Goal: Task Accomplishment & Management: Complete application form

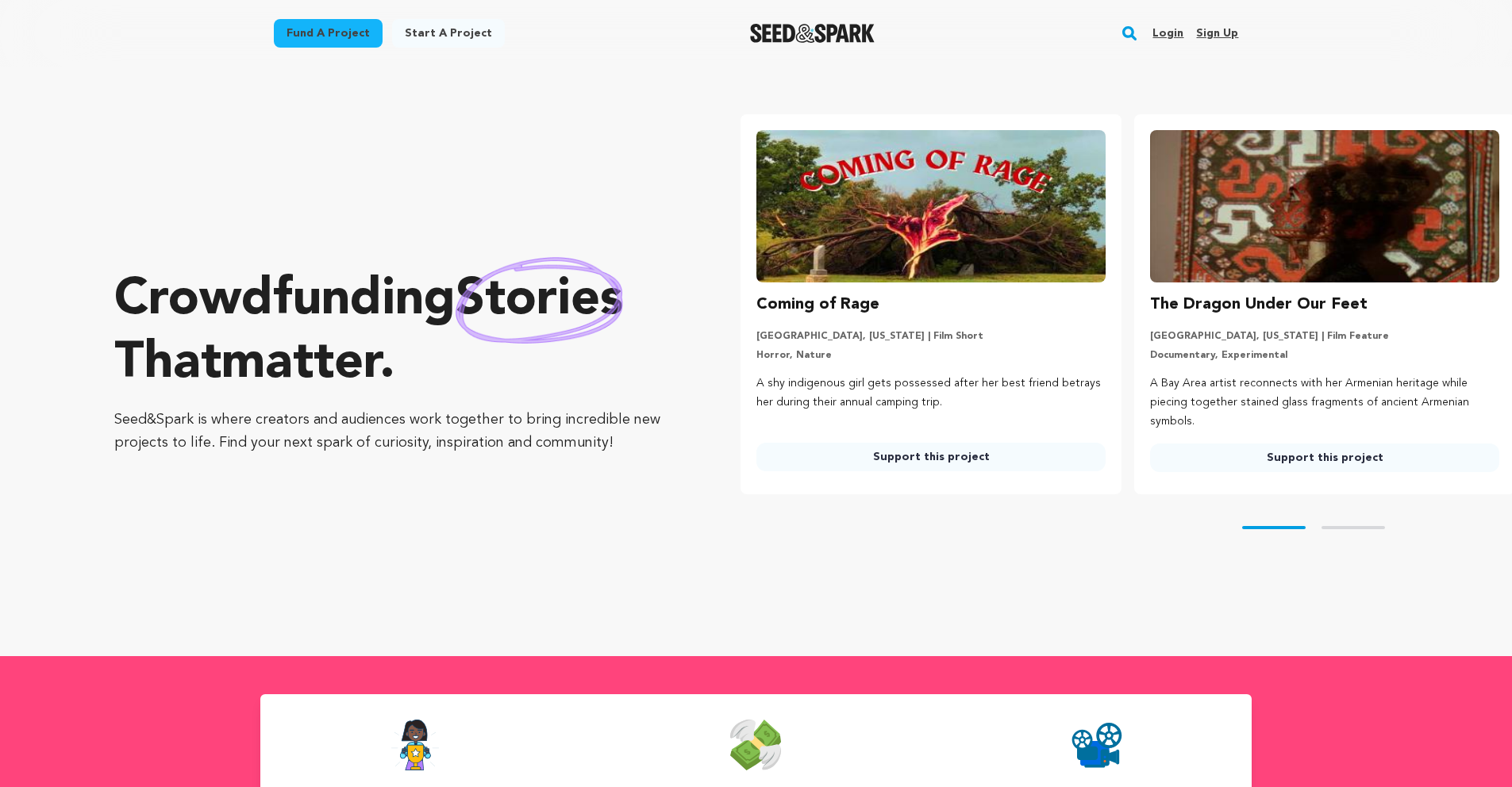
click at [1223, 34] on link "Sign up" at bounding box center [1217, 34] width 42 height 26
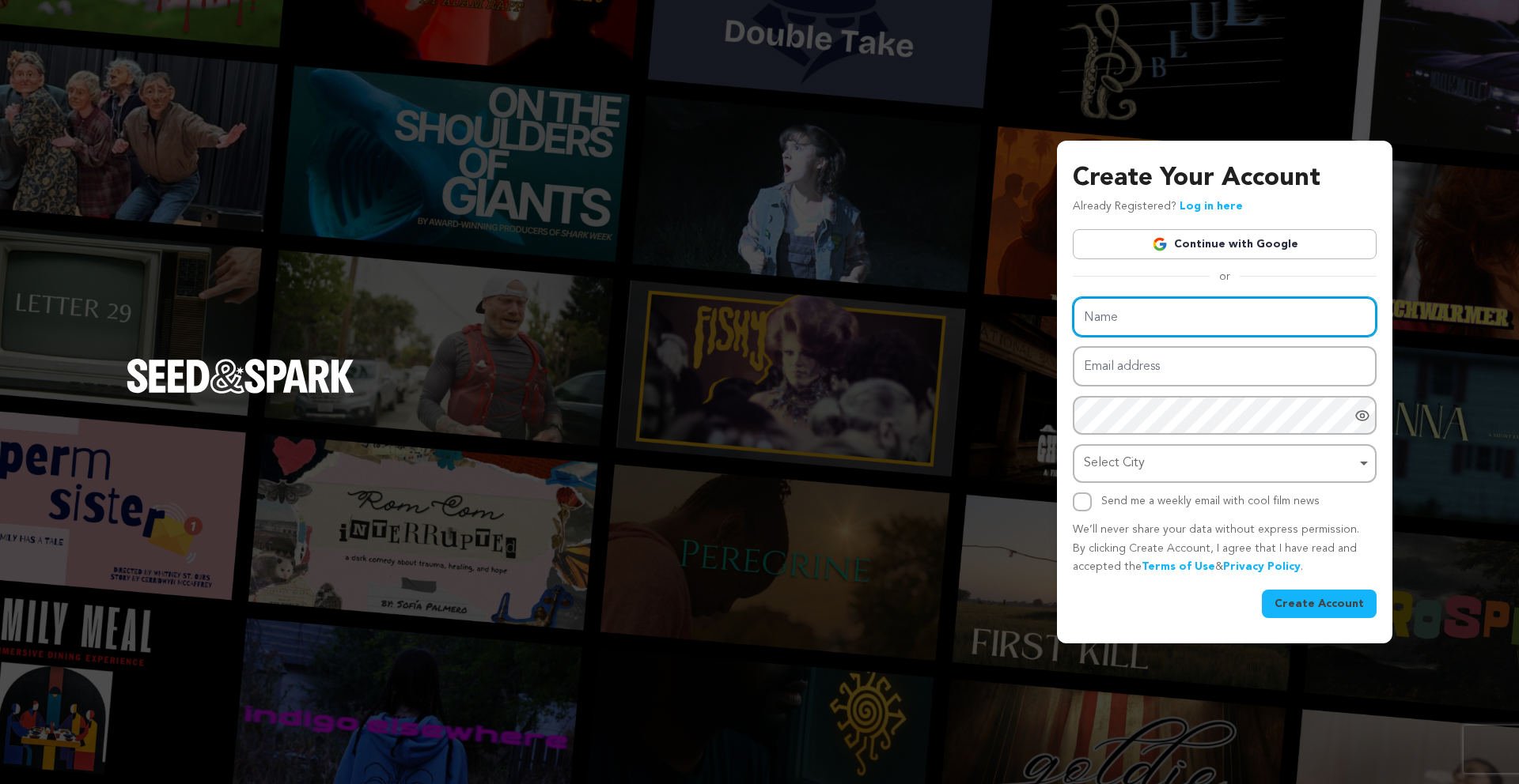
click at [1149, 312] on input "Name" at bounding box center [1224, 318] width 303 height 40
type input "Jason Christy"
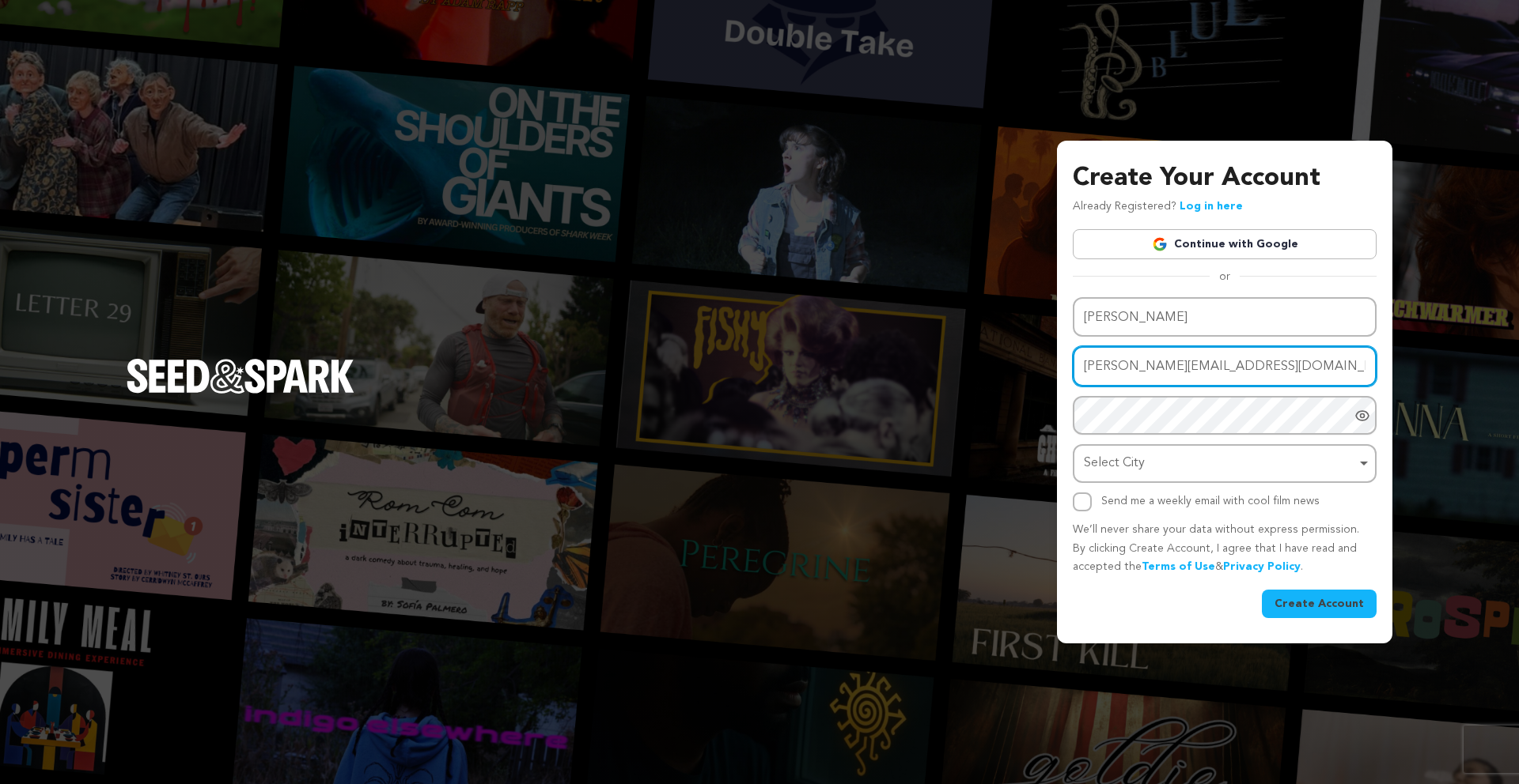
type input "jasonmichaelchristy@gmail.com"
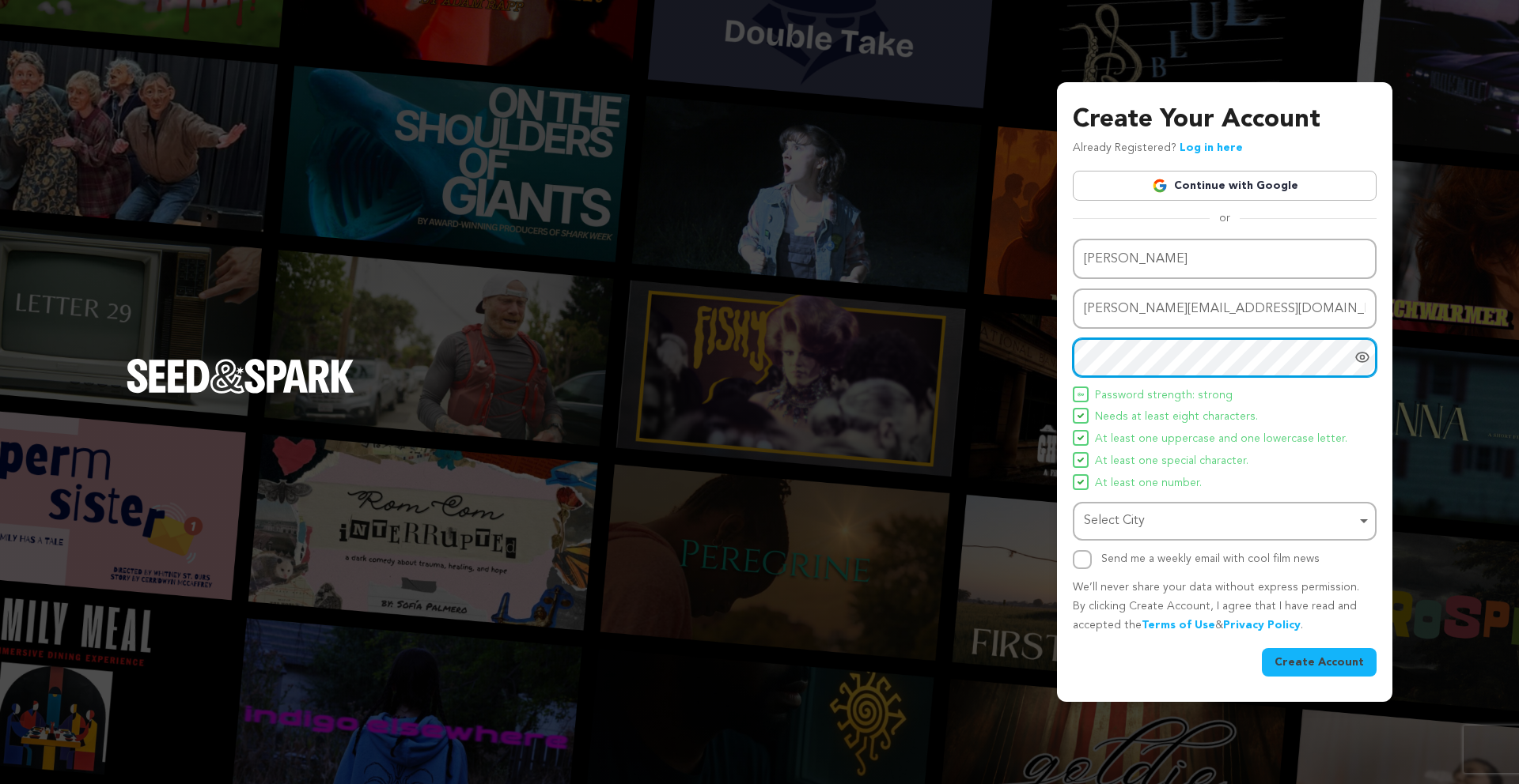
click at [1159, 537] on div "Select City Select City Remove item" at bounding box center [1224, 521] width 303 height 39
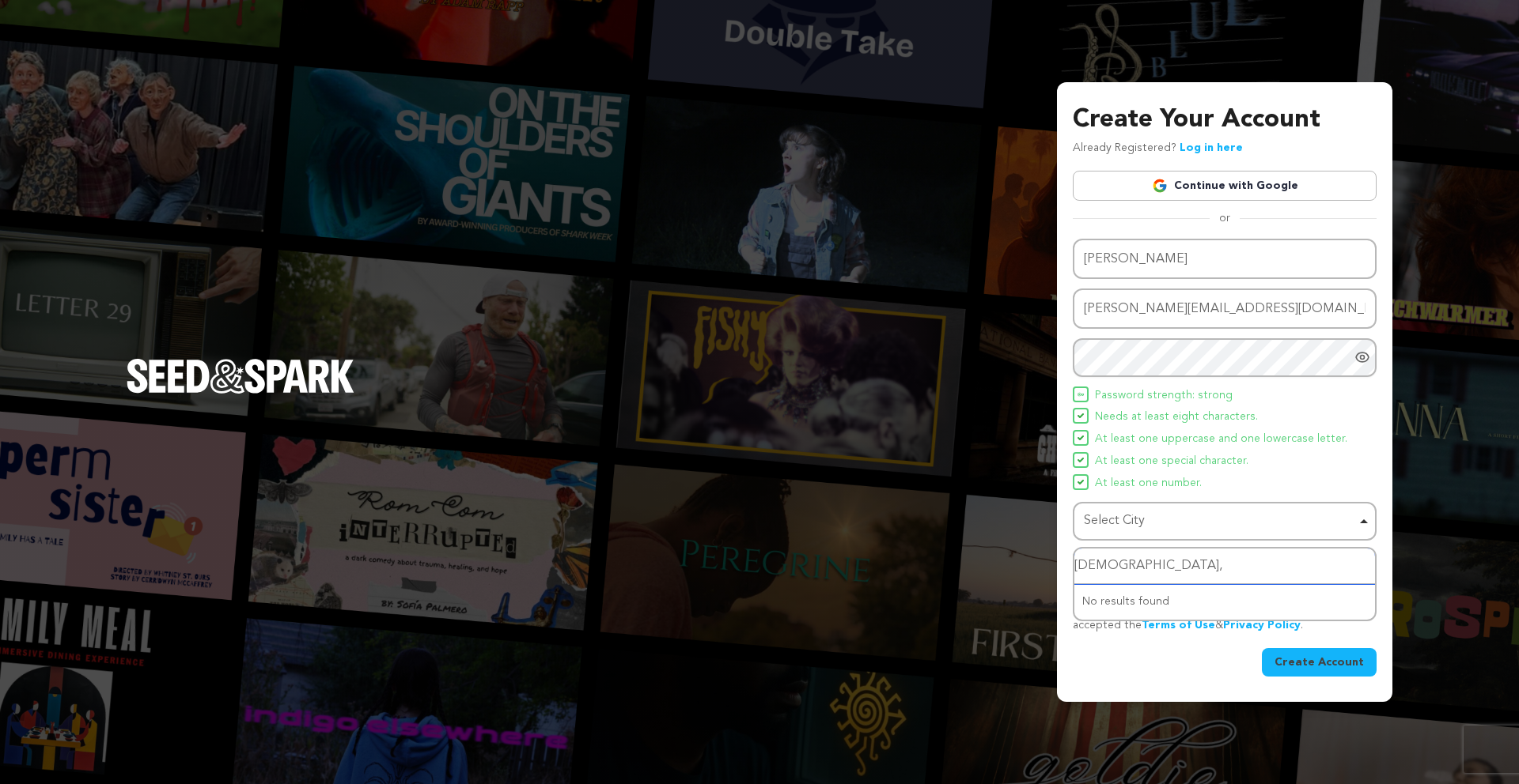
type input "buda,"
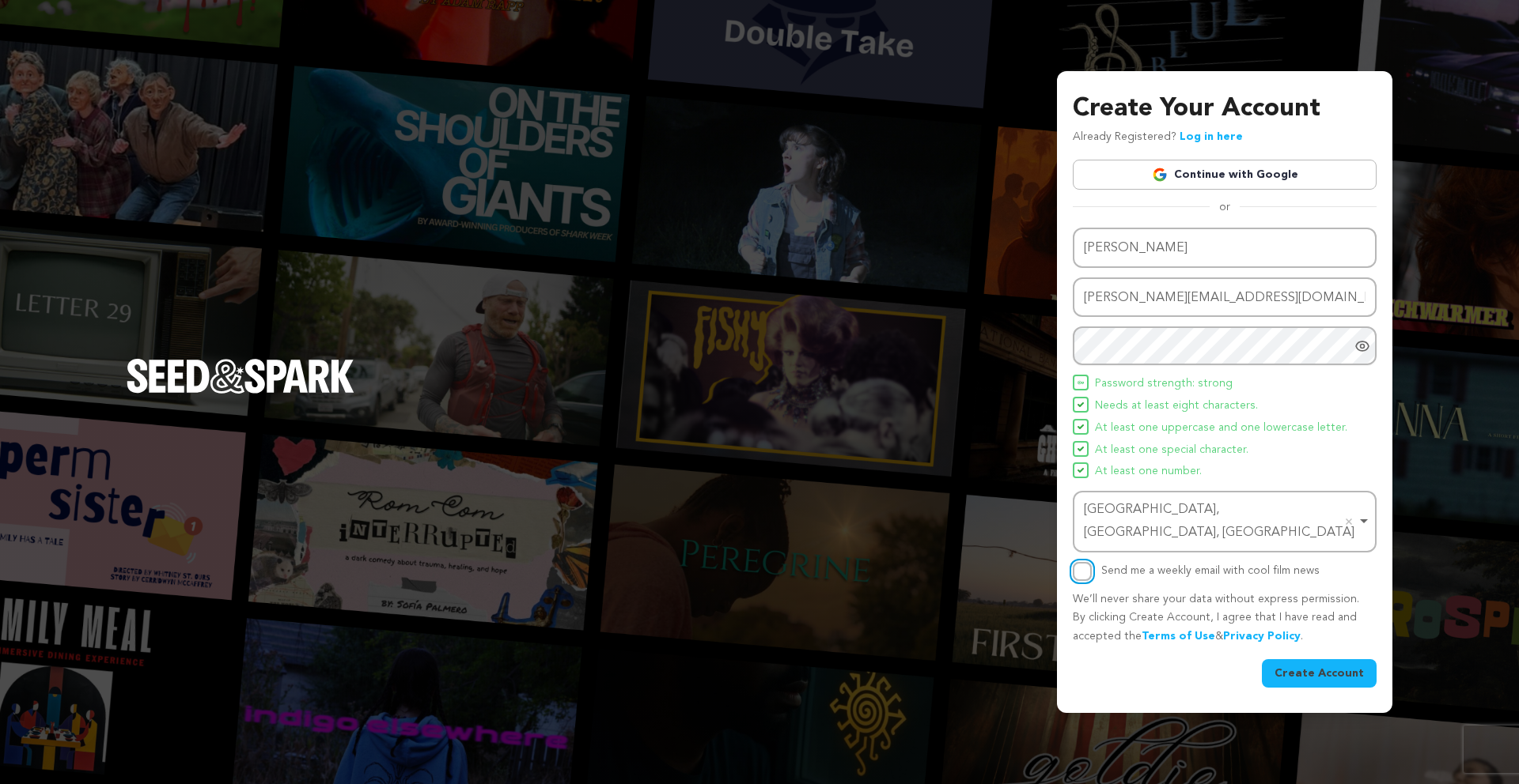
click at [1077, 564] on input "Send me a weekly email with cool film news" at bounding box center [1082, 571] width 19 height 19
checkbox input "true"
click at [1135, 520] on div "Buda, TX, USA Remove item" at bounding box center [1219, 522] width 272 height 46
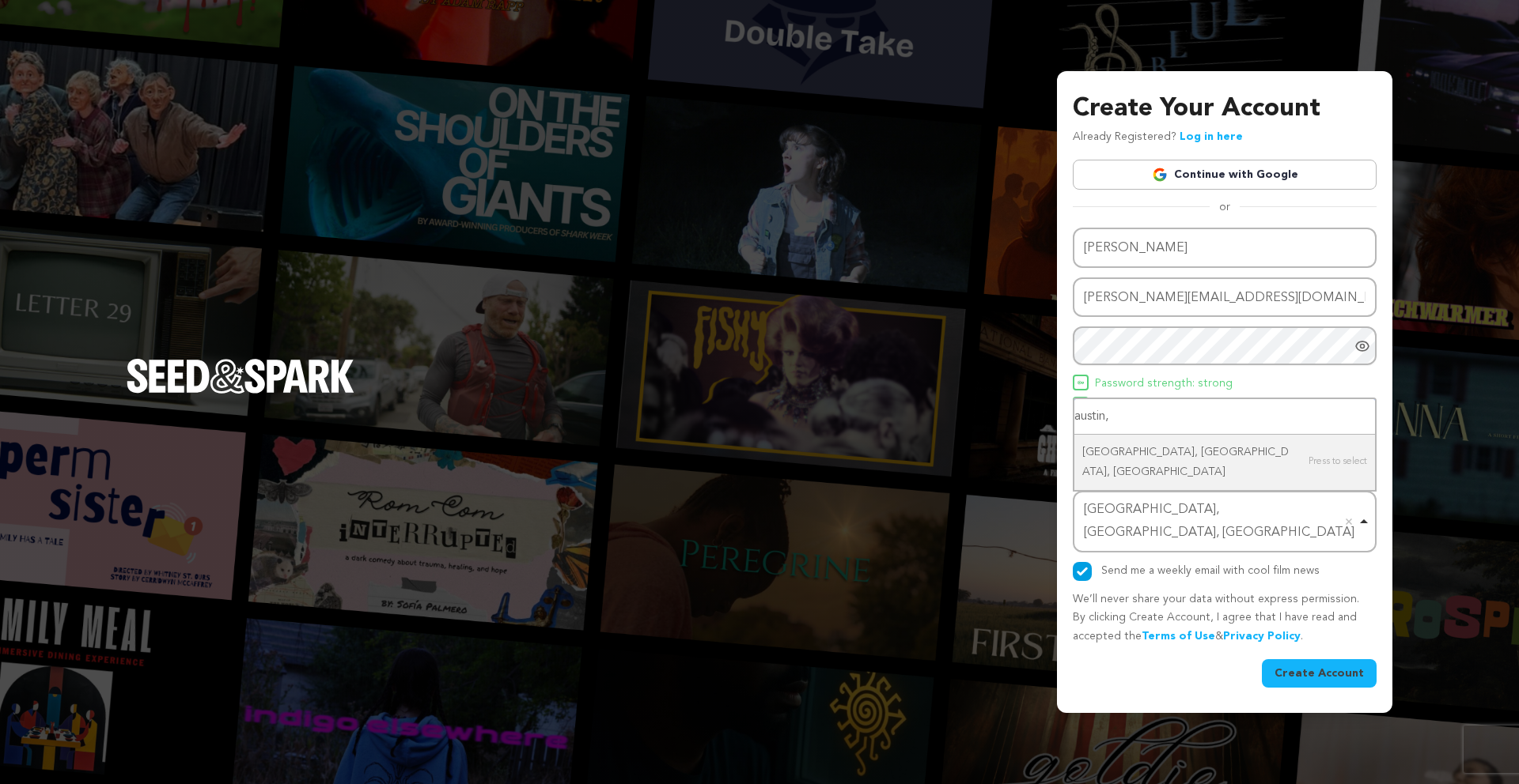
type input "austin,"
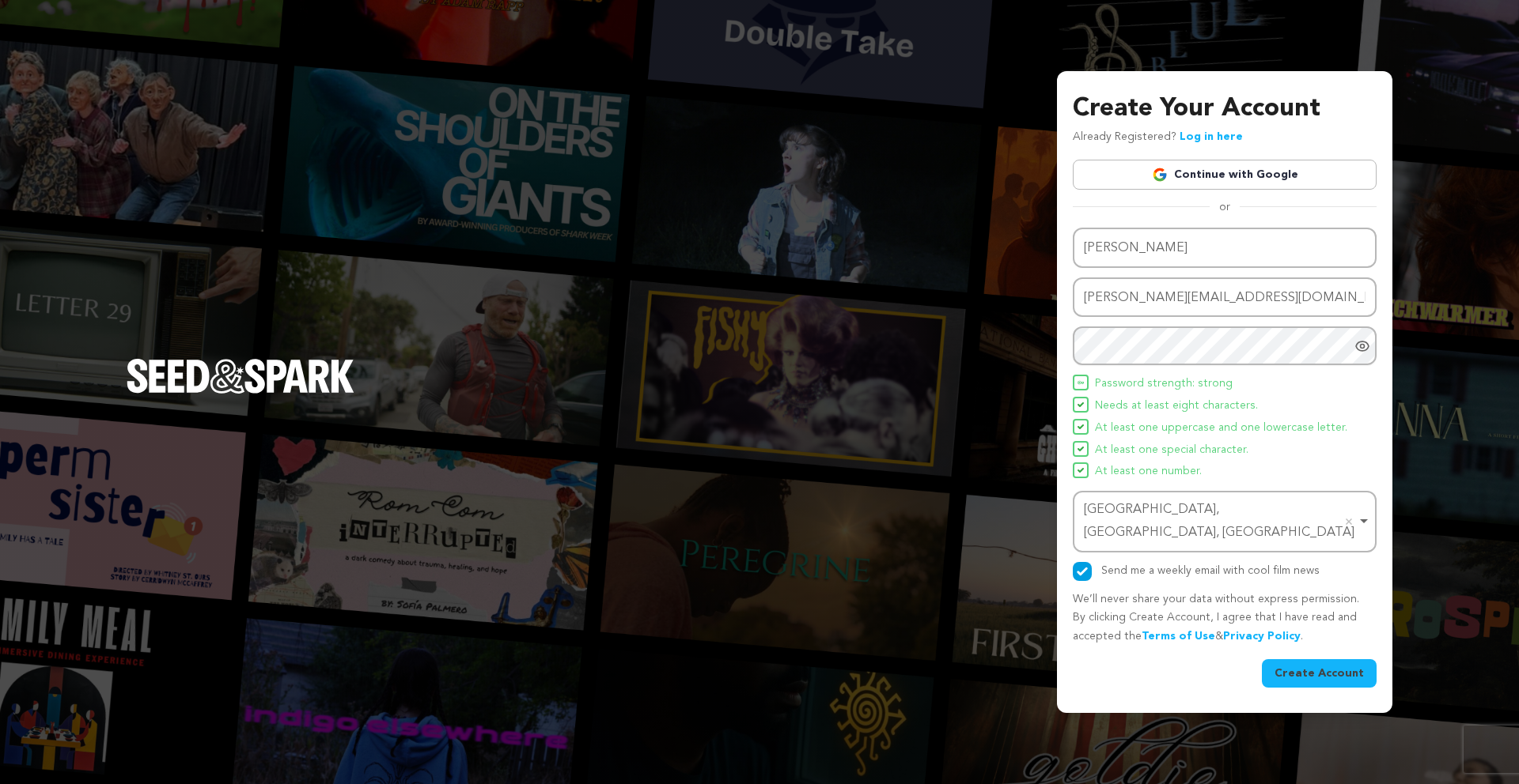
click at [1301, 659] on button "Create Account" at bounding box center [1319, 673] width 114 height 29
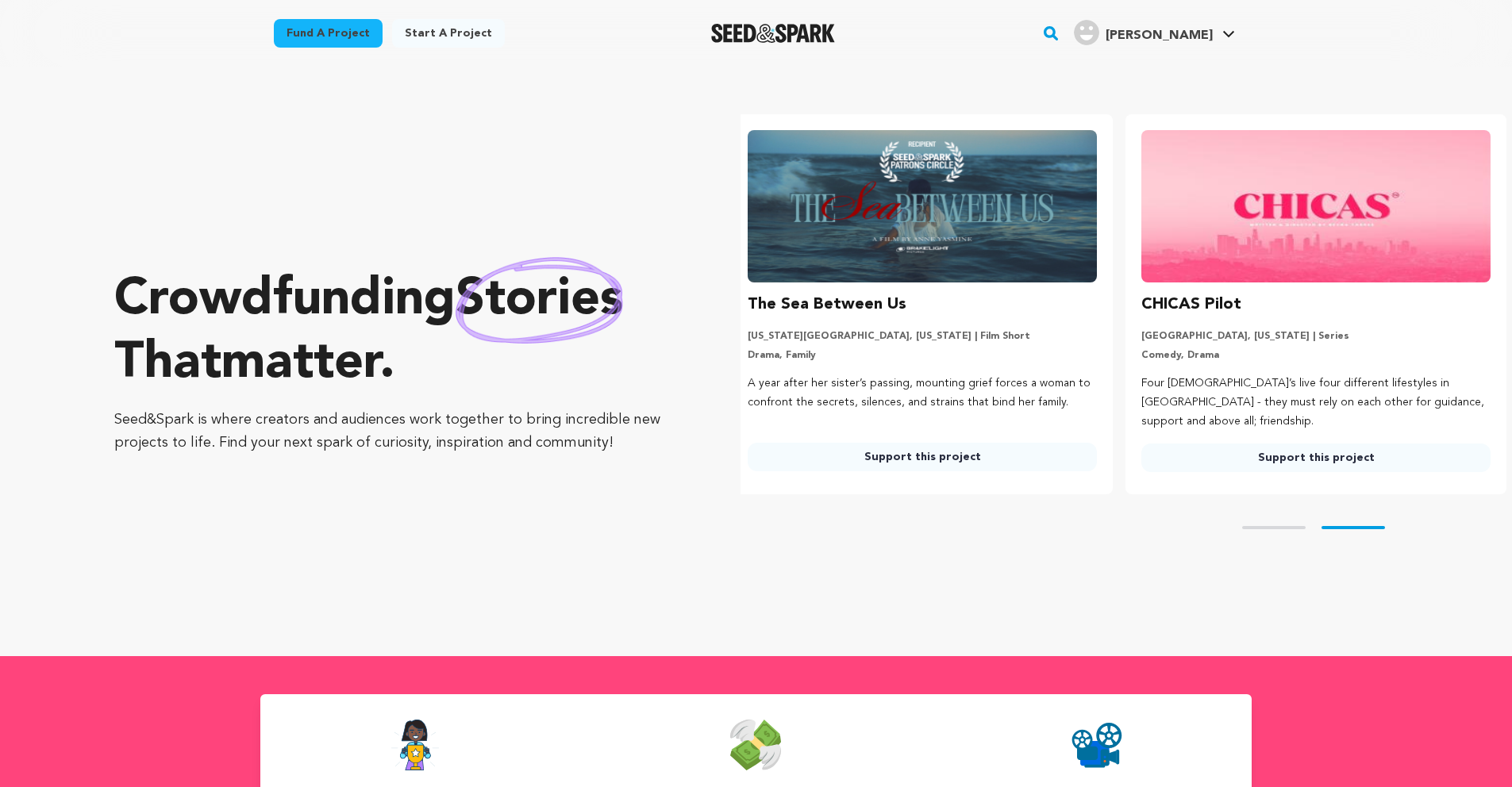
scroll to position [0, 406]
click at [429, 34] on link "Start a project" at bounding box center [448, 34] width 113 height 29
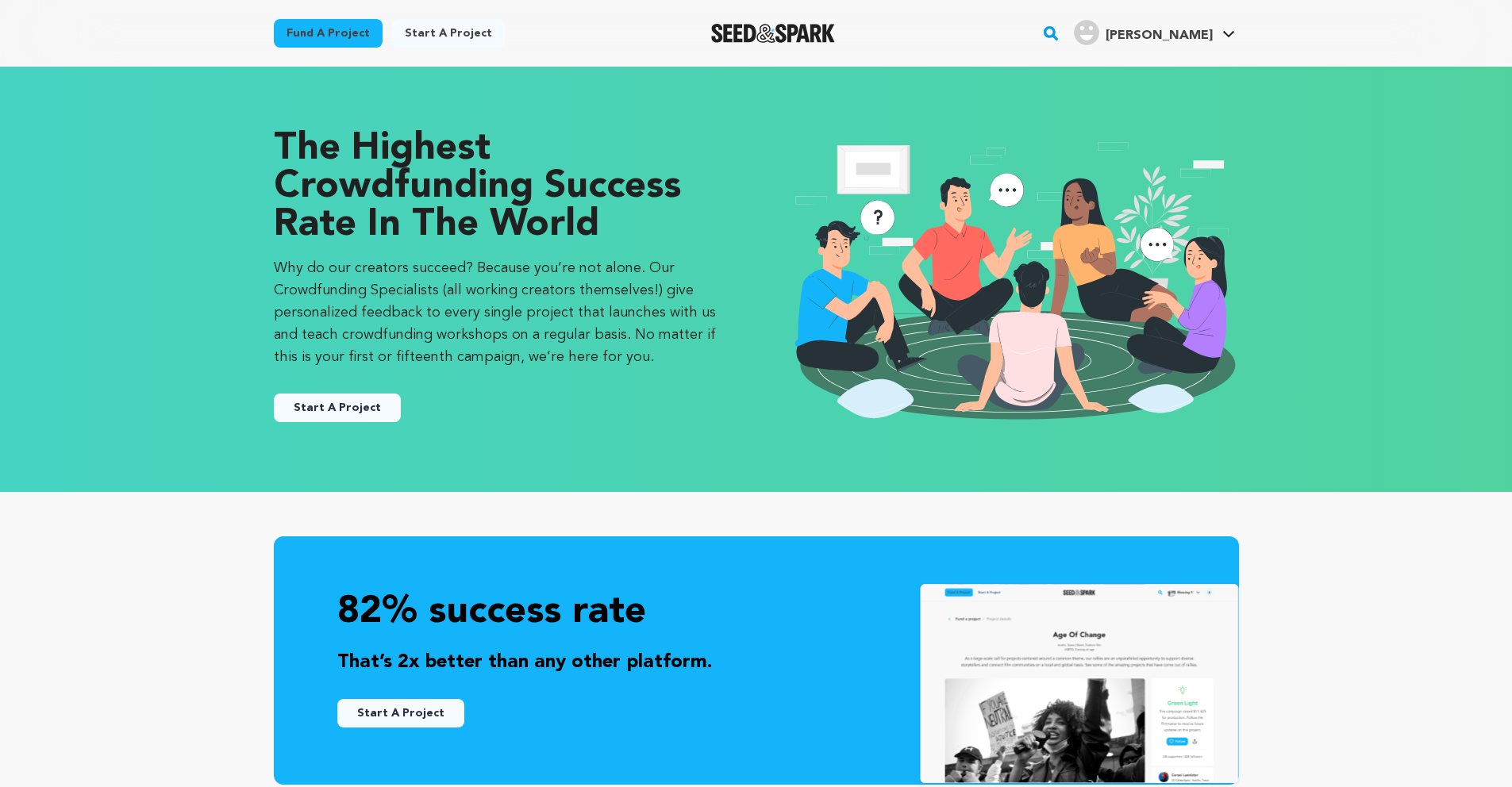
click at [319, 411] on button "Start A Project" at bounding box center [337, 408] width 127 height 29
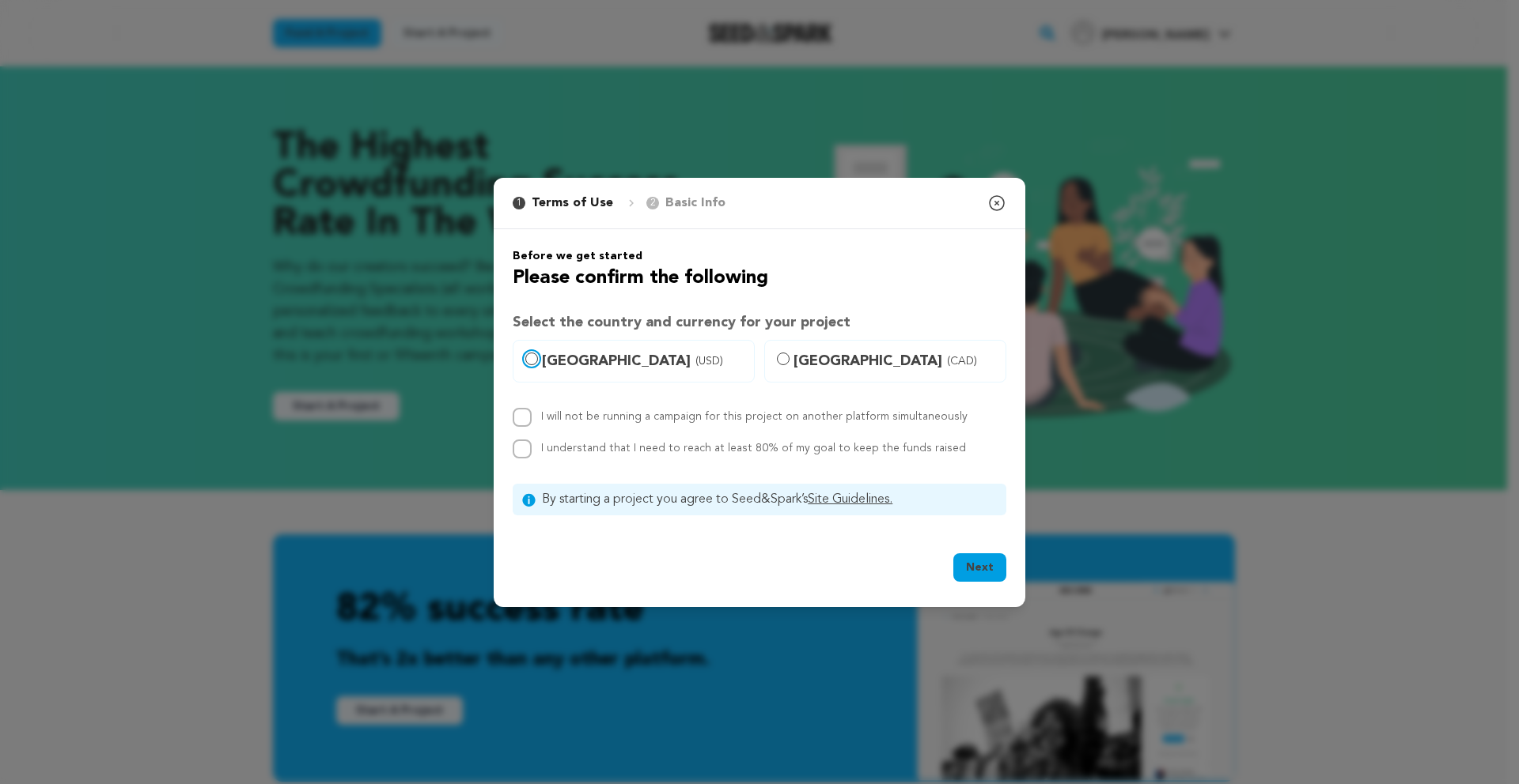
click at [530, 361] on input "United States (USD)" at bounding box center [531, 359] width 12 height 12
radio input "true"
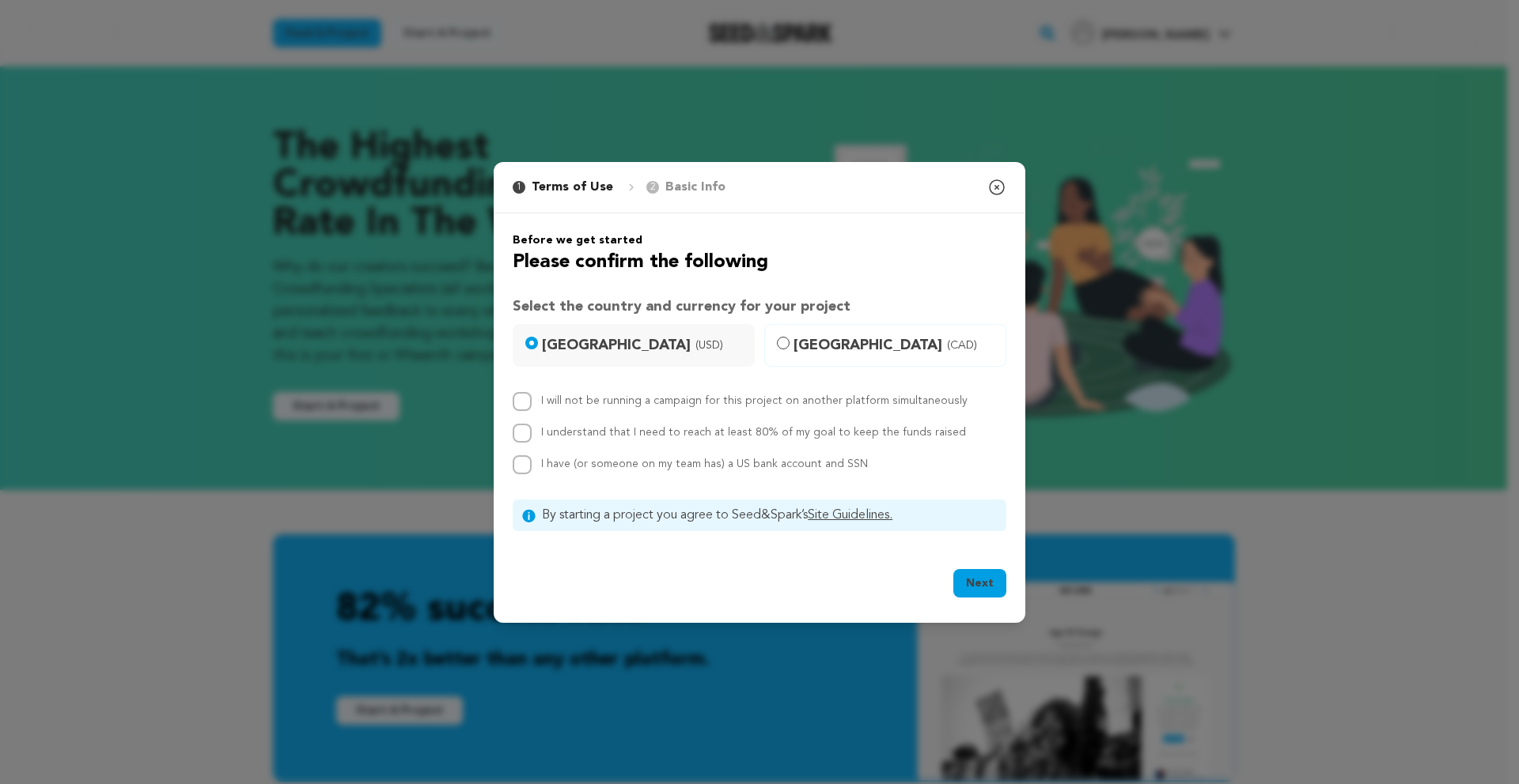
click at [624, 434] on label "I understand that I need to reach at least 80% of my goal to keep the funds rai…" at bounding box center [753, 433] width 425 height 11
click at [531, 434] on input "I understand that I need to reach at least 80% of my goal to keep the funds rai…" at bounding box center [522, 433] width 19 height 19
checkbox input "true"
click at [522, 464] on input "I have (or someone on my team has) a US bank account and SSN" at bounding box center [522, 464] width 19 height 19
checkbox input "true"
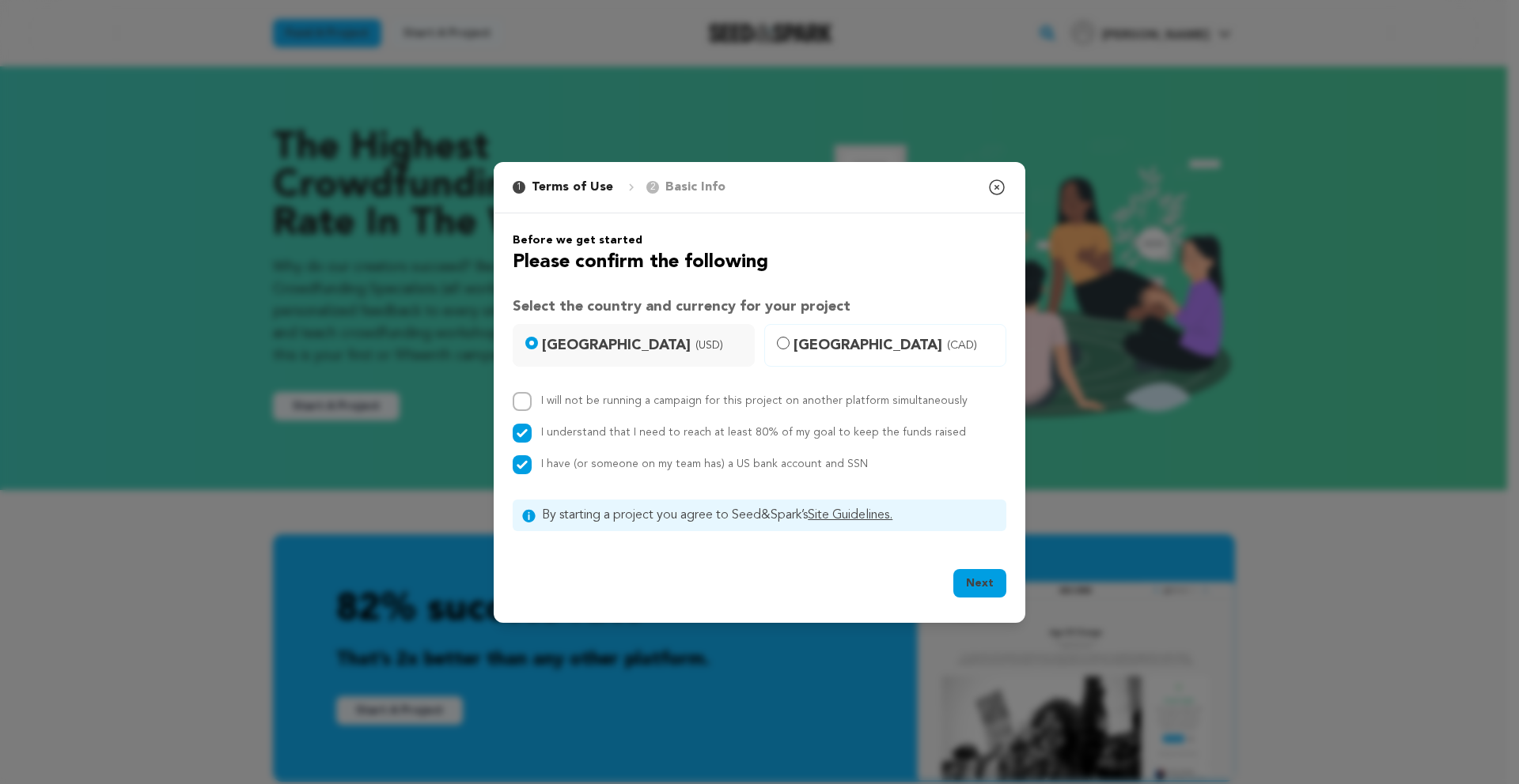
click at [979, 589] on button "Next" at bounding box center [980, 584] width 53 height 29
click at [512, 397] on input "I will not be running a campaign for this project on another platform simultane…" at bounding box center [522, 402] width 19 height 19
checkbox input "true"
click at [977, 588] on button "Next" at bounding box center [980, 584] width 53 height 29
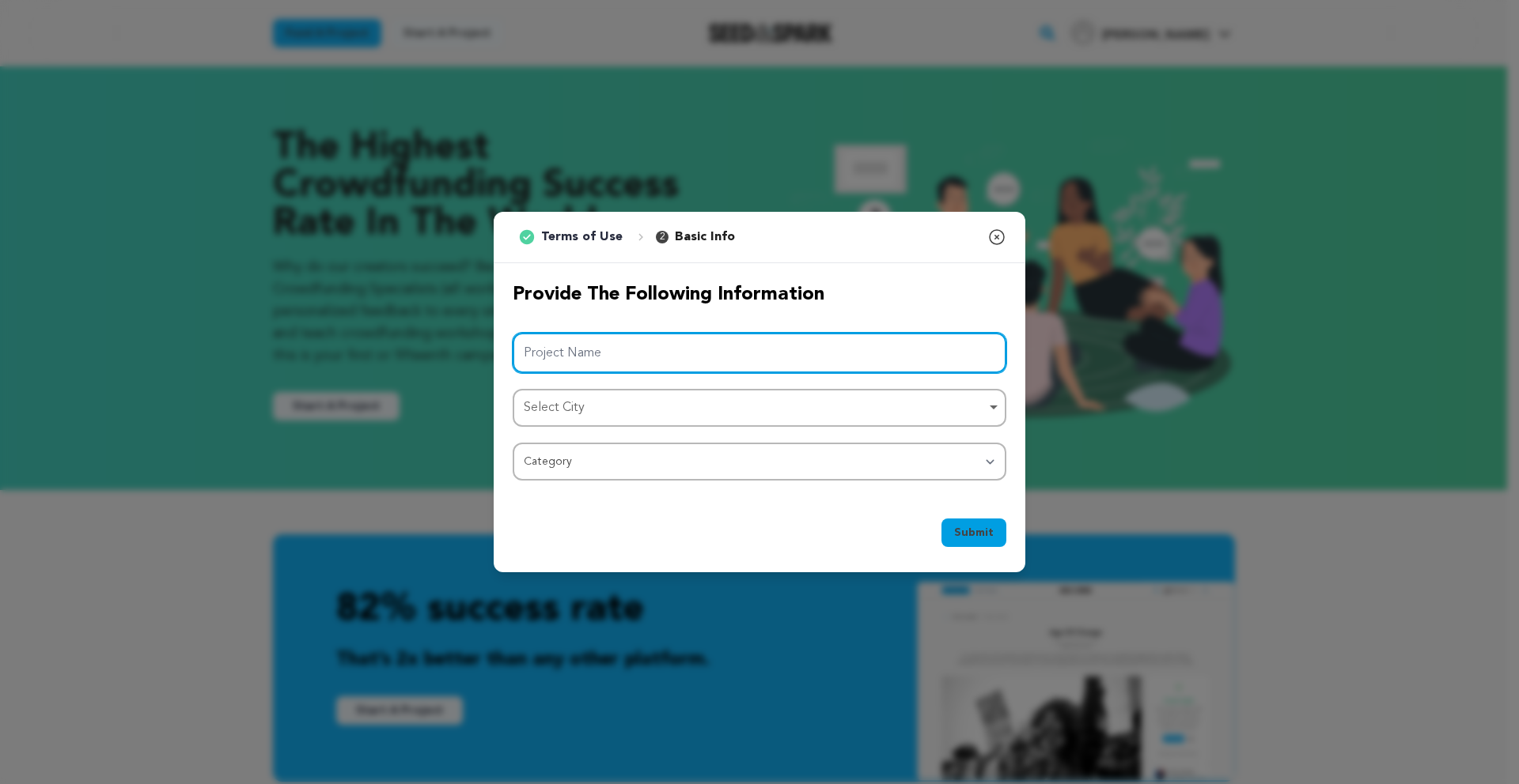
click at [570, 350] on input "Project Name" at bounding box center [759, 353] width 493 height 40
click at [603, 412] on div "Select City Remove item" at bounding box center [755, 408] width 462 height 23
type input "Wherever We Are"
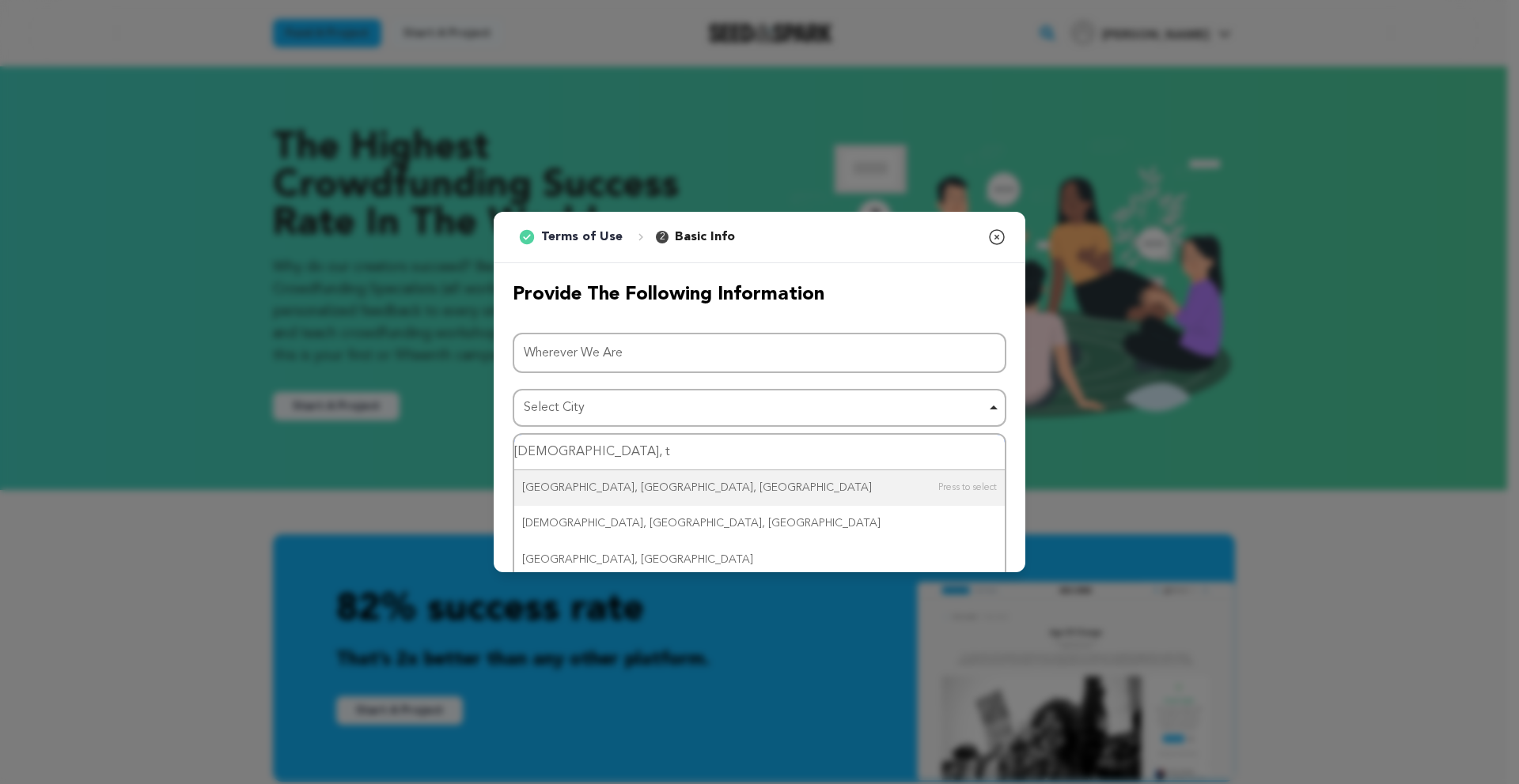
type input "buda, te"
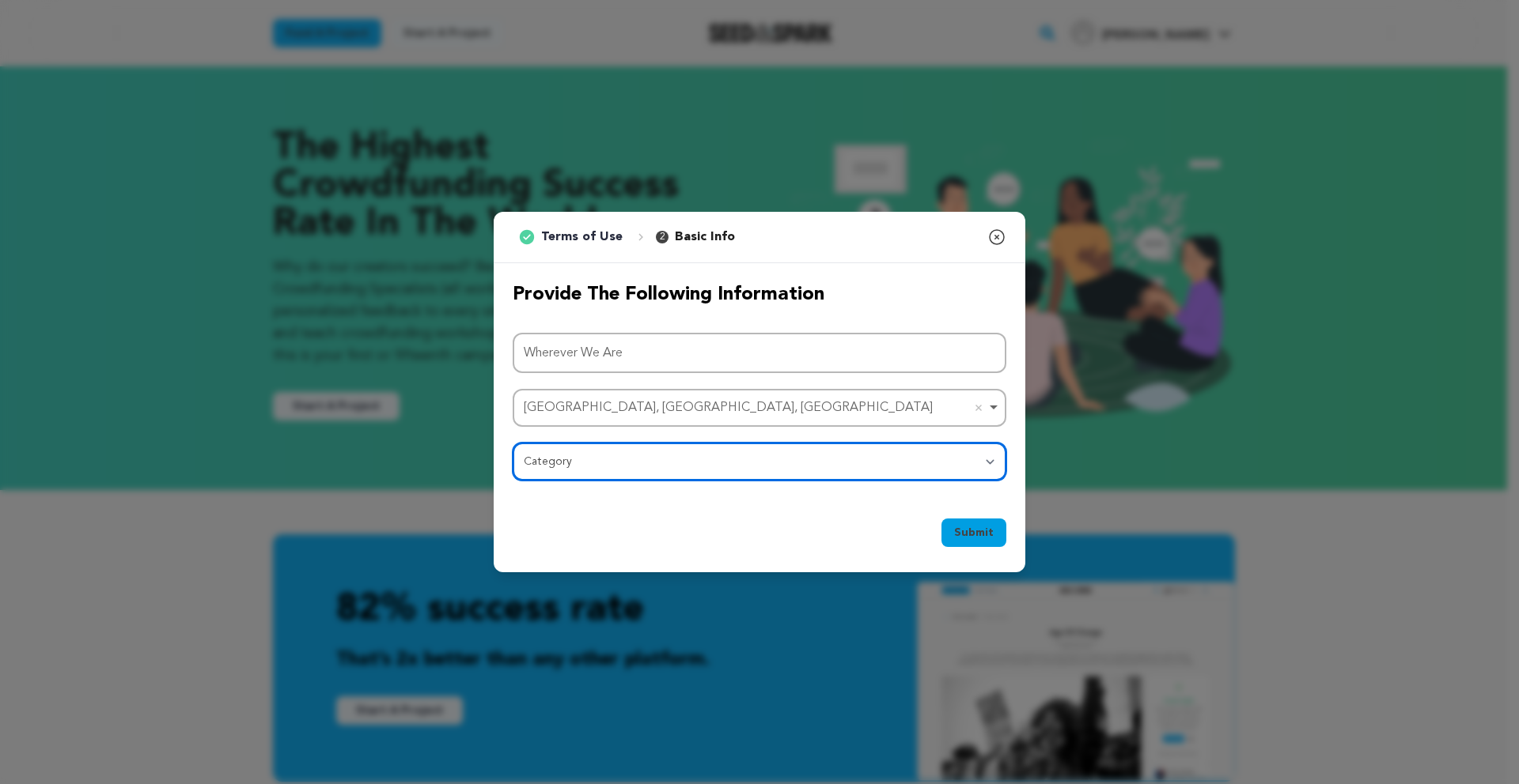
click at [661, 465] on select "Category Film Feature Film Short Series Film Festival Company Music Video VR Ex…" at bounding box center [759, 462] width 493 height 38
select select "382"
click at [512, 443] on select "Category Film Feature Film Short Series Film Festival Company Music Video VR Ex…" at bounding box center [759, 462] width 493 height 38
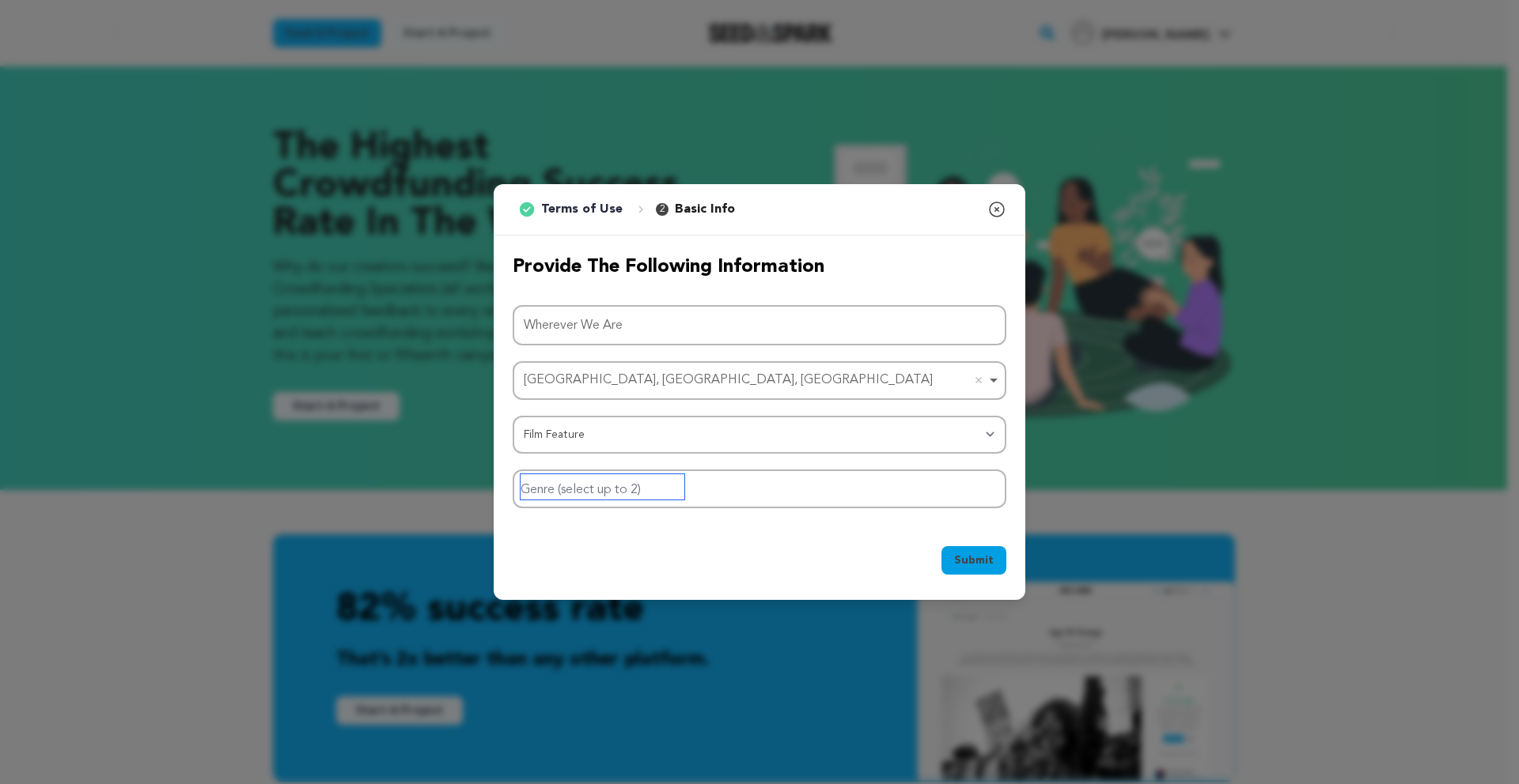
click at [647, 491] on input "Genre (select up to 2)" at bounding box center [602, 486] width 164 height 26
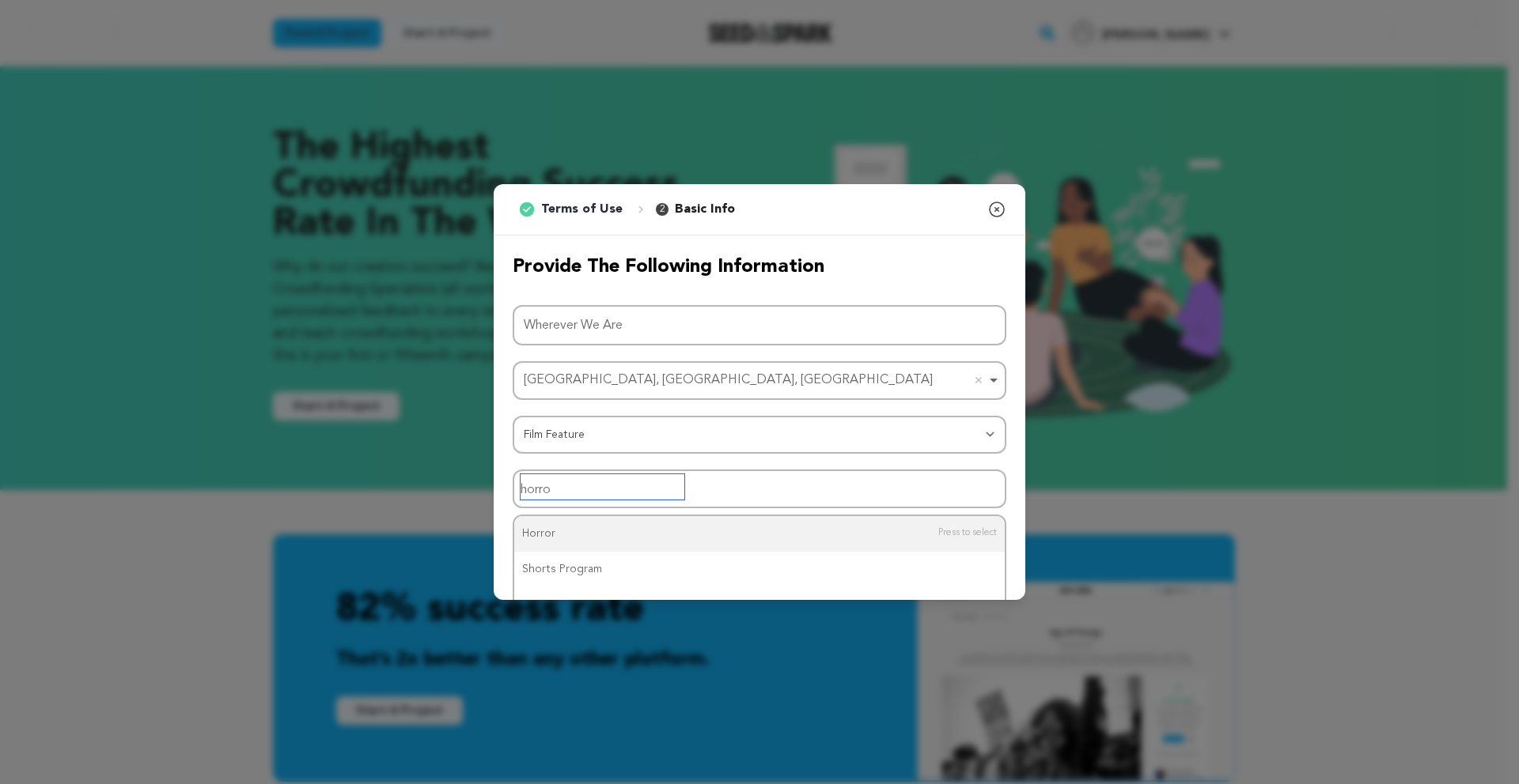
type input "horror"
type input "romance"
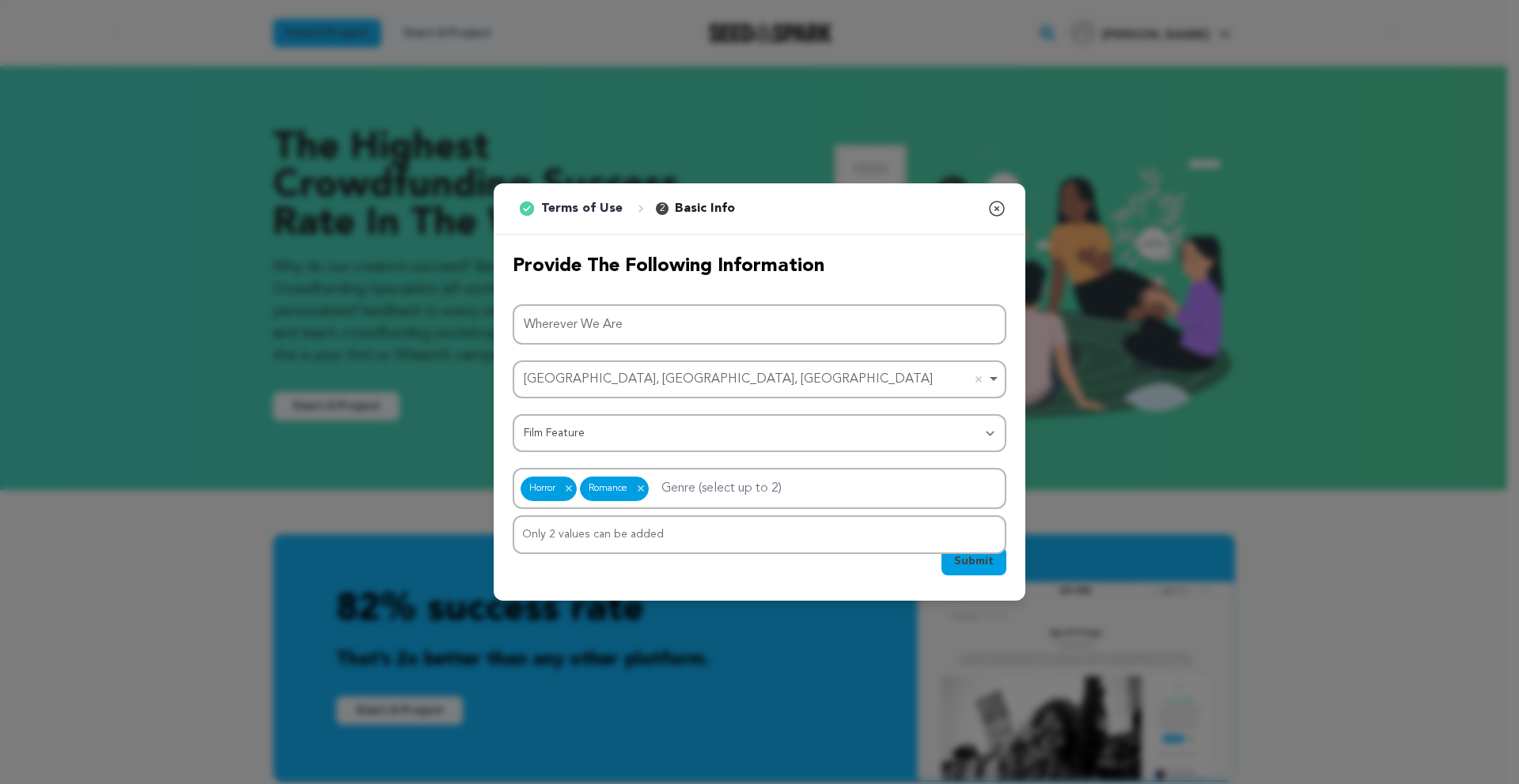
click at [728, 562] on div "Submit Ok, Got it" at bounding box center [759, 565] width 493 height 34
click at [982, 561] on span "Submit" at bounding box center [973, 561] width 39 height 16
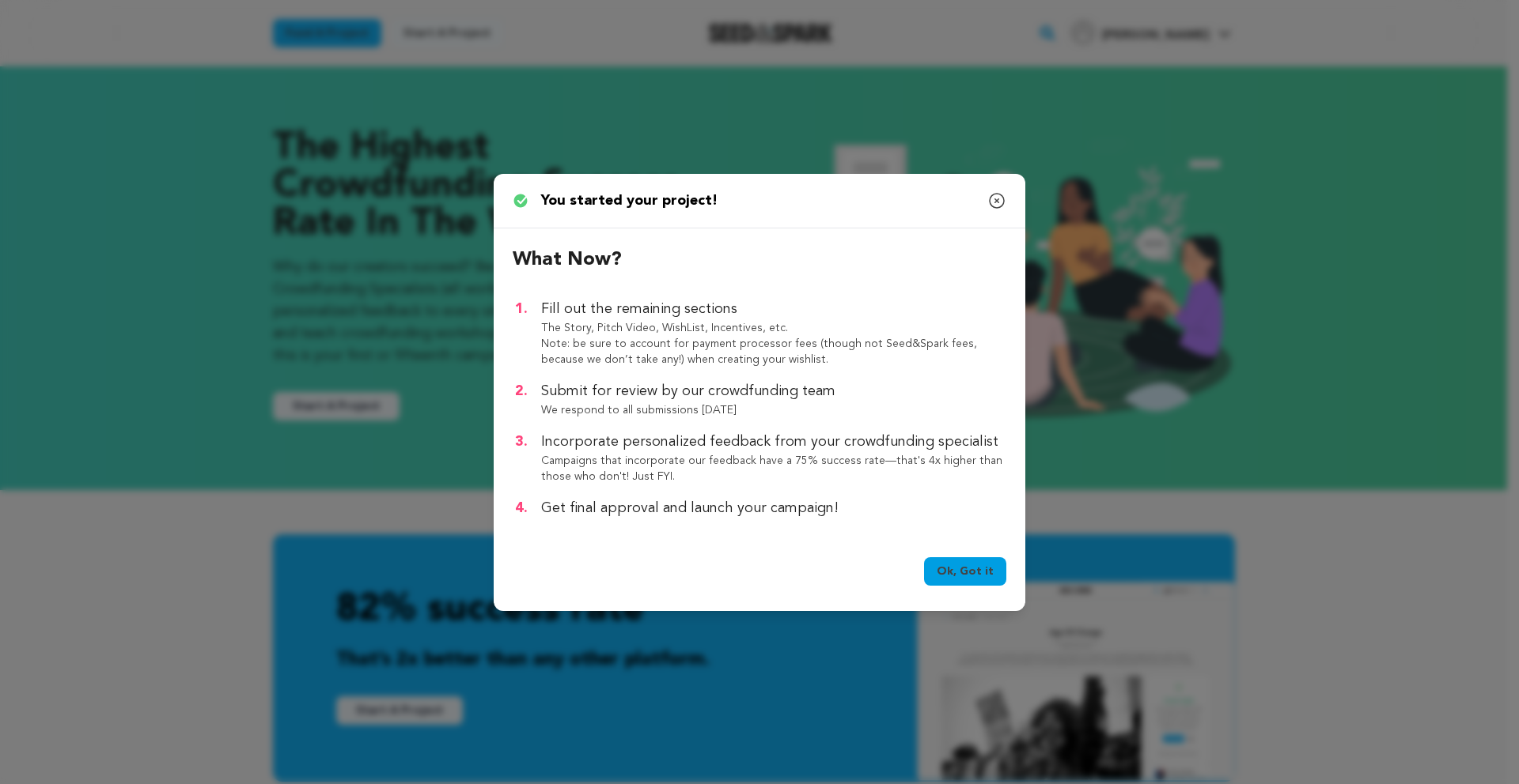
click at [969, 567] on link "Ok, Got it" at bounding box center [965, 571] width 82 height 29
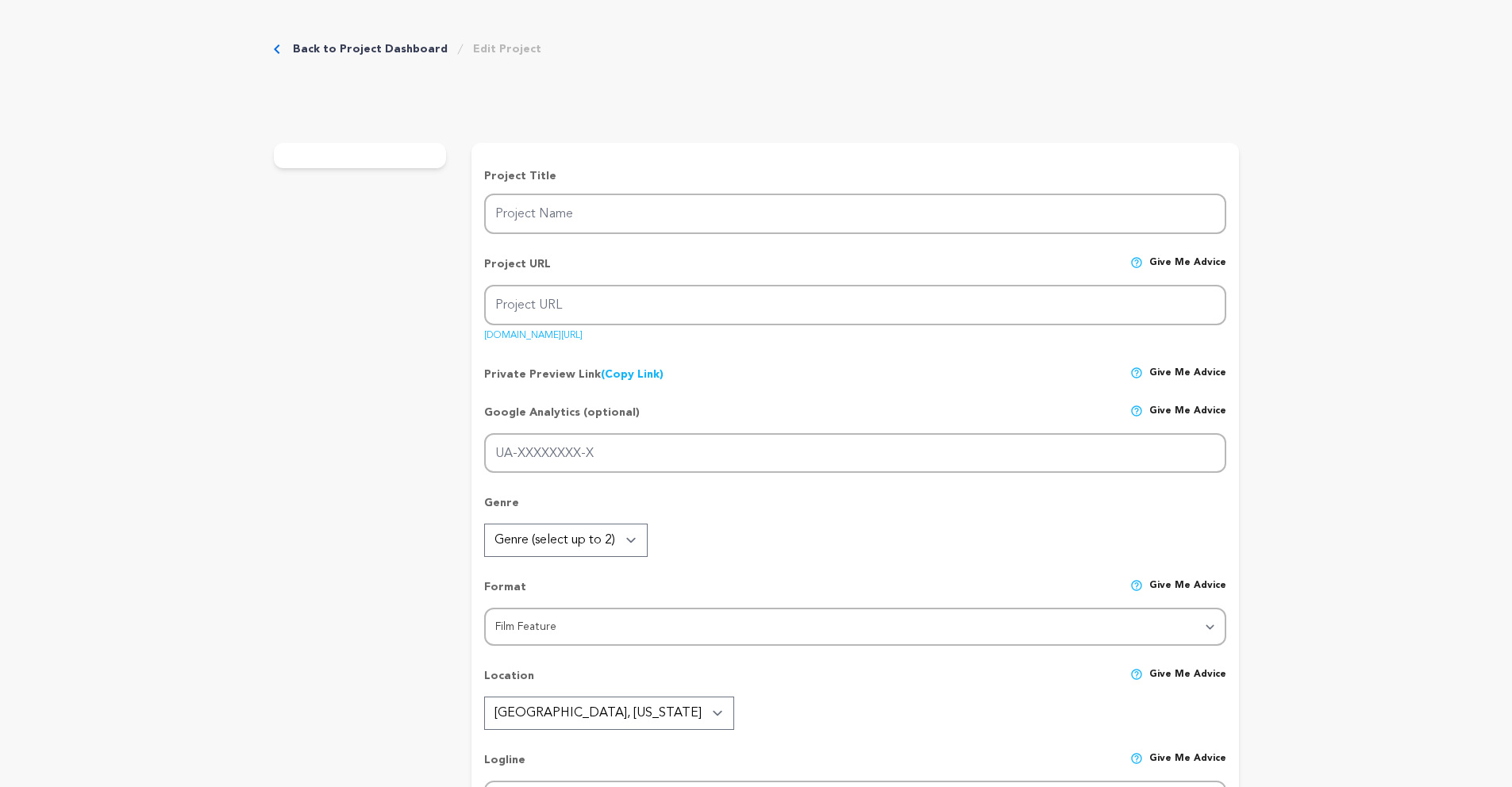
type input "Wherever We Are"
type input "wherever-we-are"
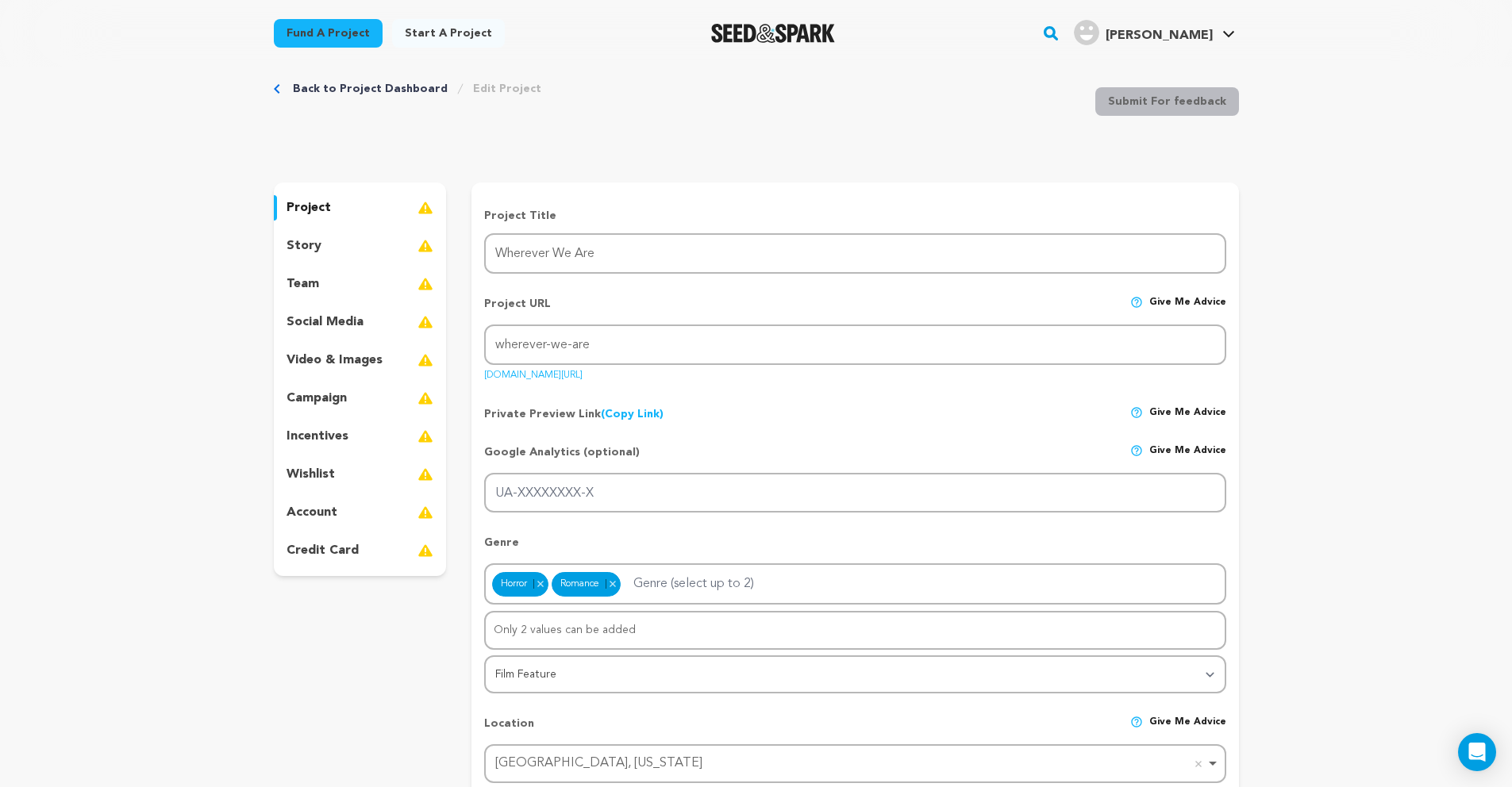
scroll to position [242, 0]
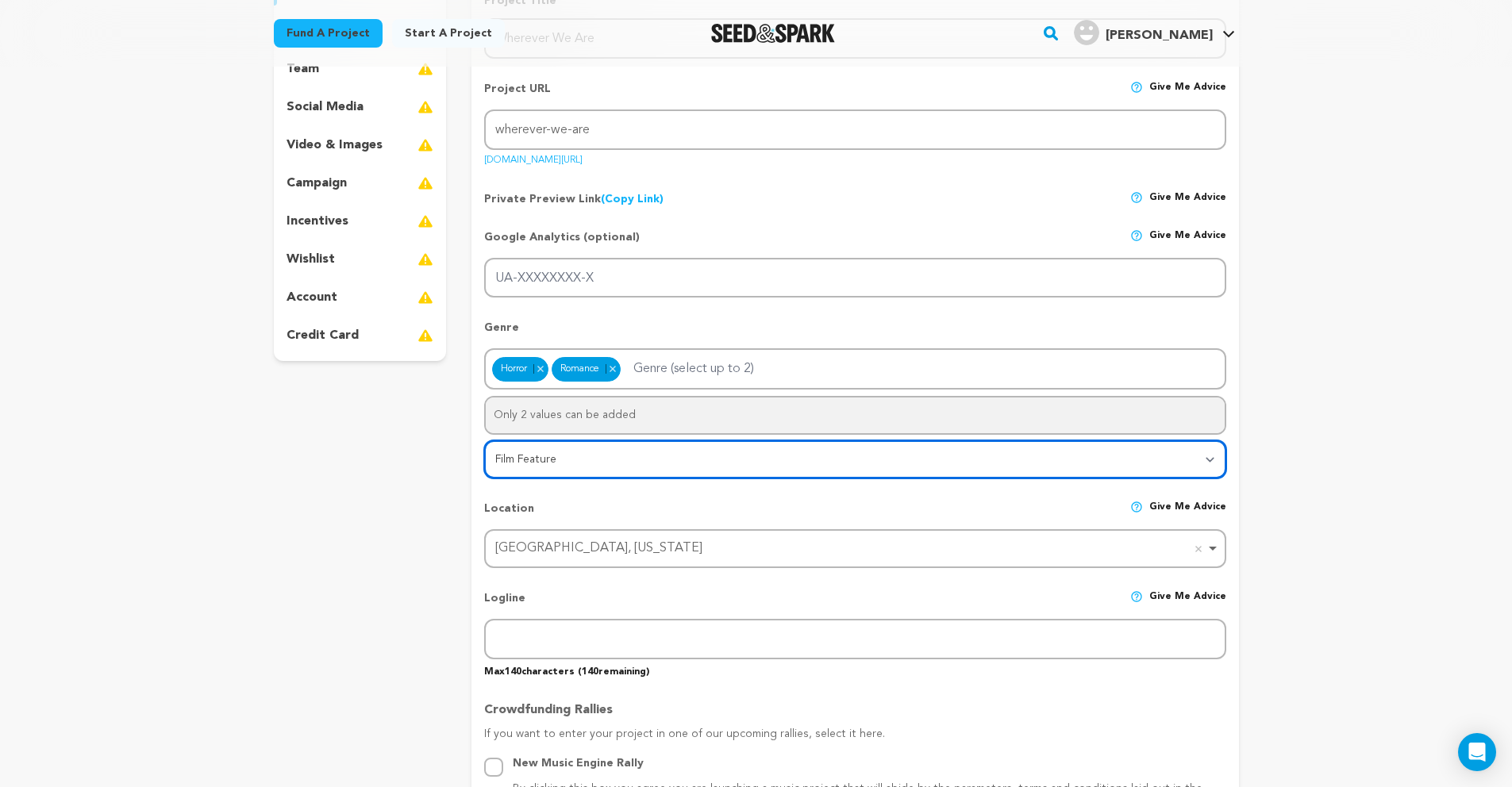
click at [1208, 458] on select "Category Film Feature Film Short Series VR Experience Film Festival Company Mus…" at bounding box center [855, 460] width 741 height 38
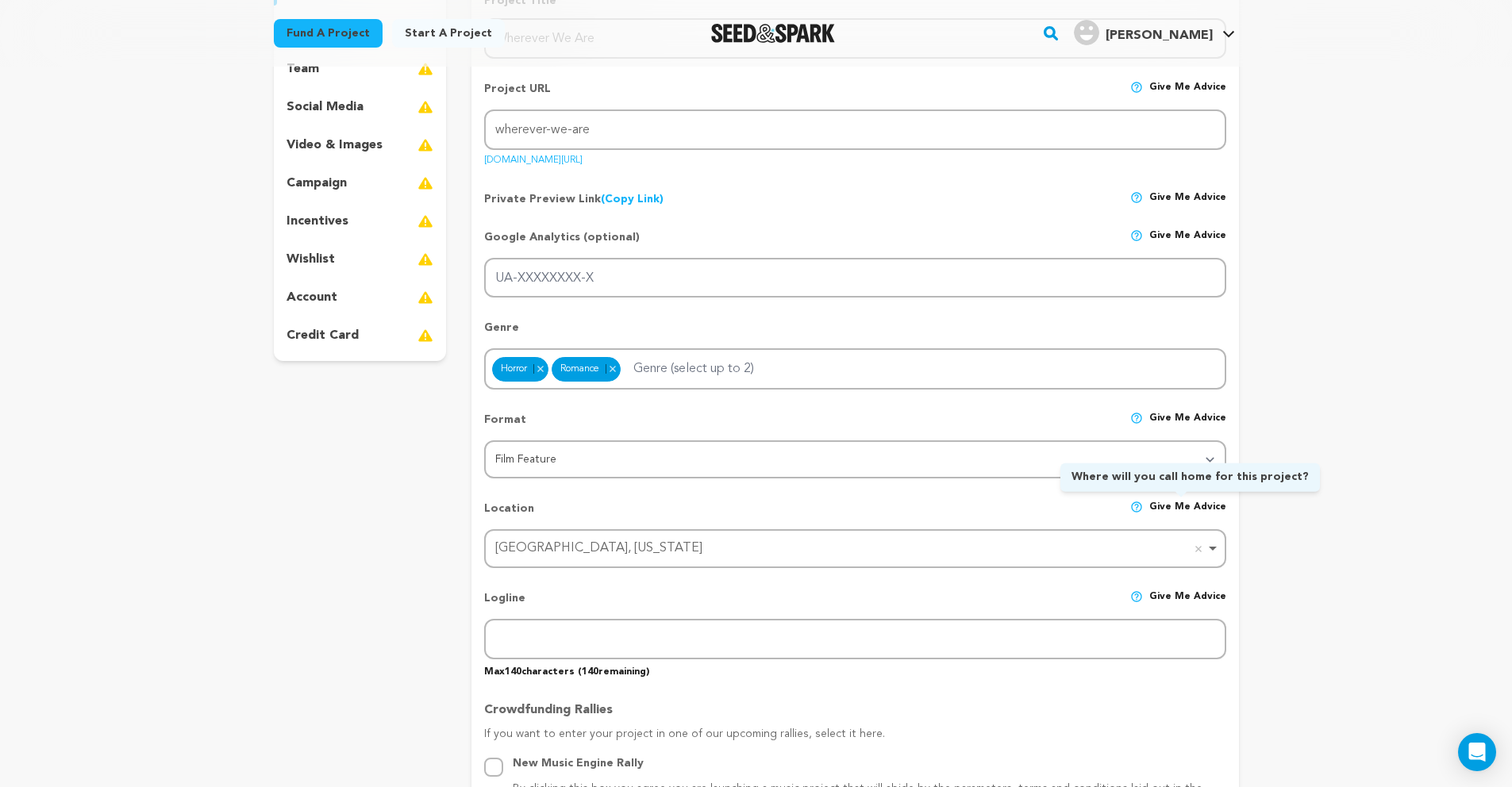
click at [1143, 504] on img at bounding box center [1136, 506] width 12 height 12
click at [1175, 503] on span "Give me advice" at bounding box center [1187, 515] width 77 height 29
click at [1174, 504] on span "Give me advice" at bounding box center [1187, 515] width 77 height 29
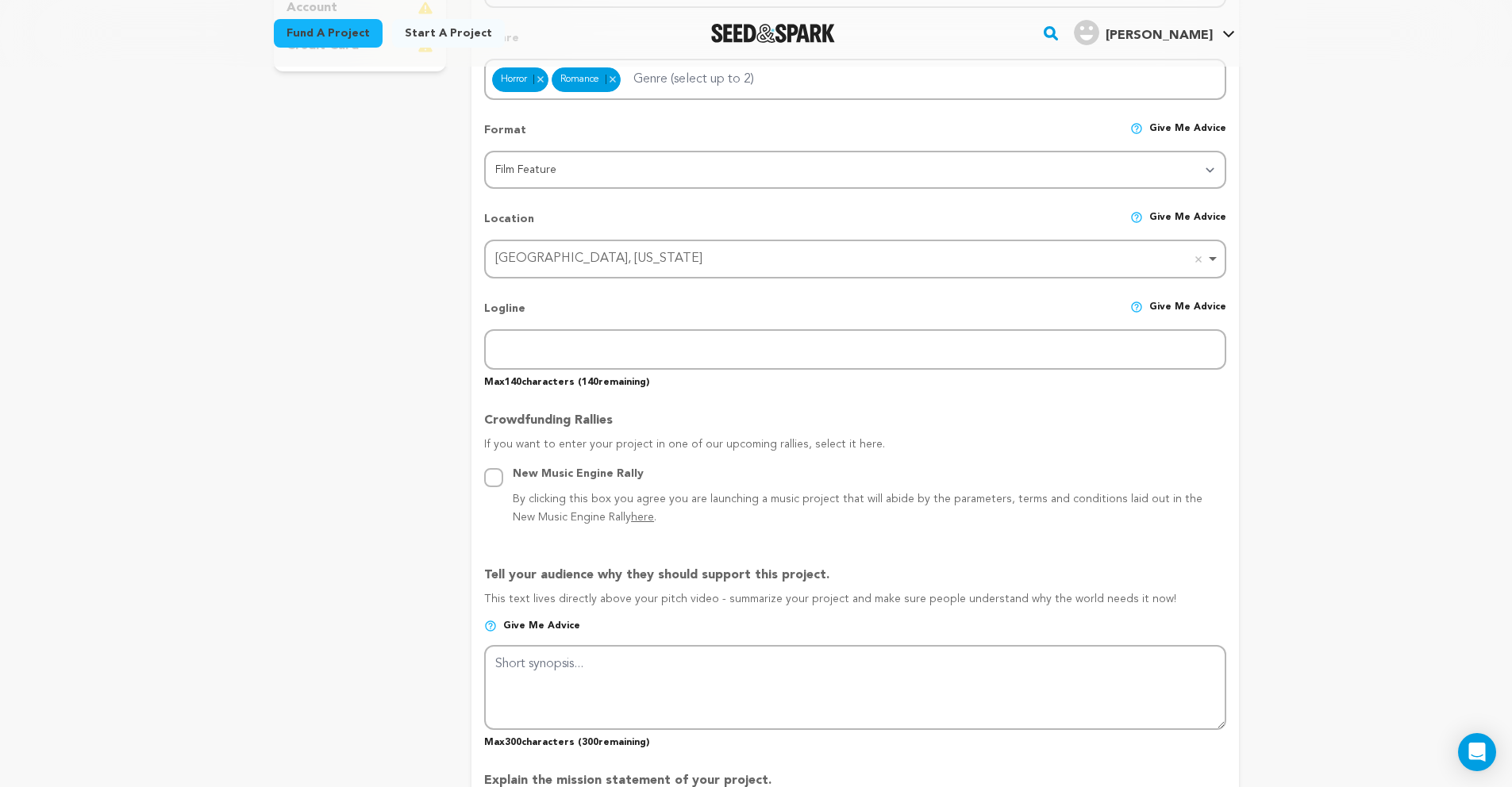
scroll to position [534, 0]
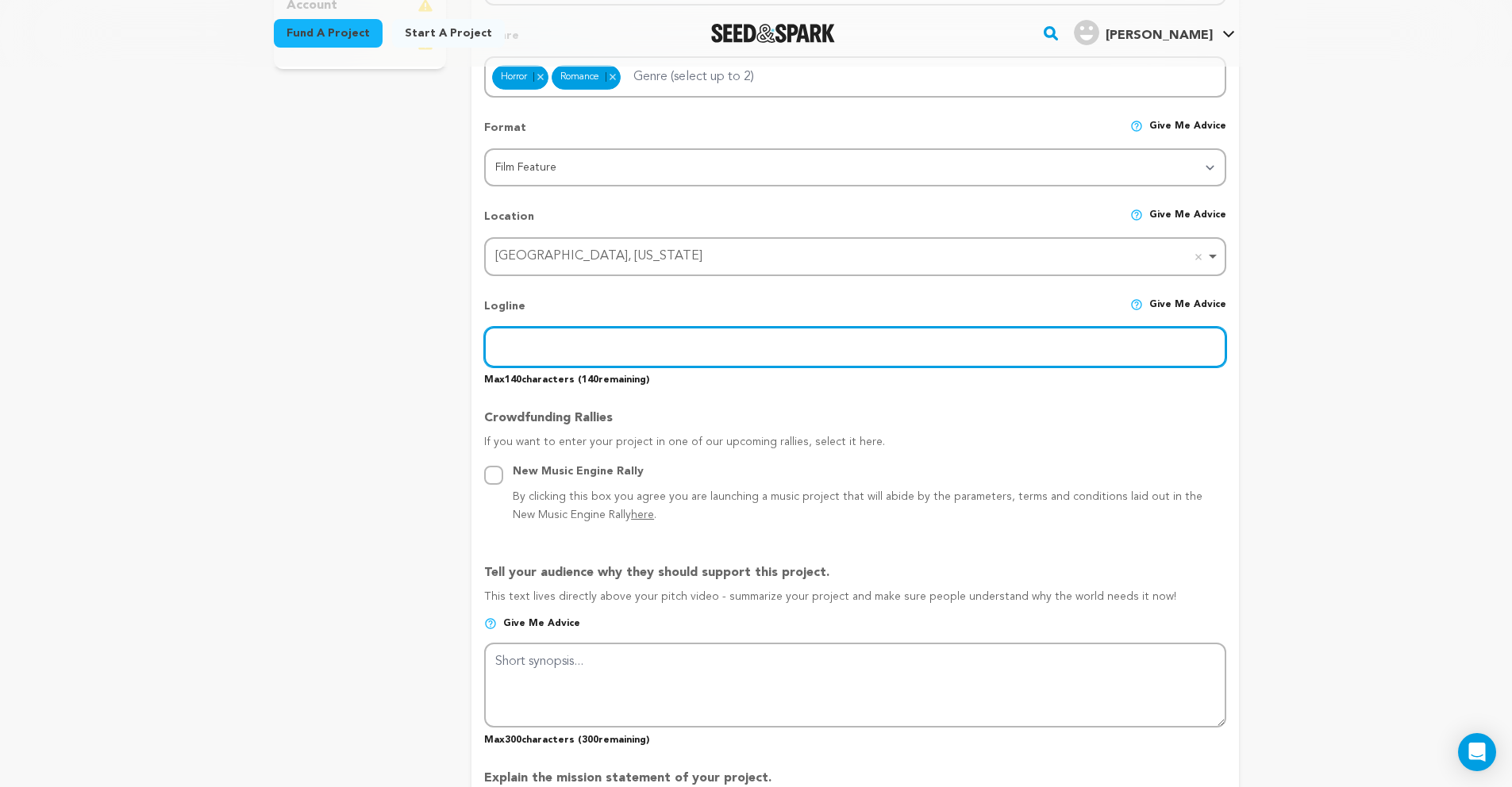
click at [535, 346] on input "text" at bounding box center [855, 348] width 741 height 40
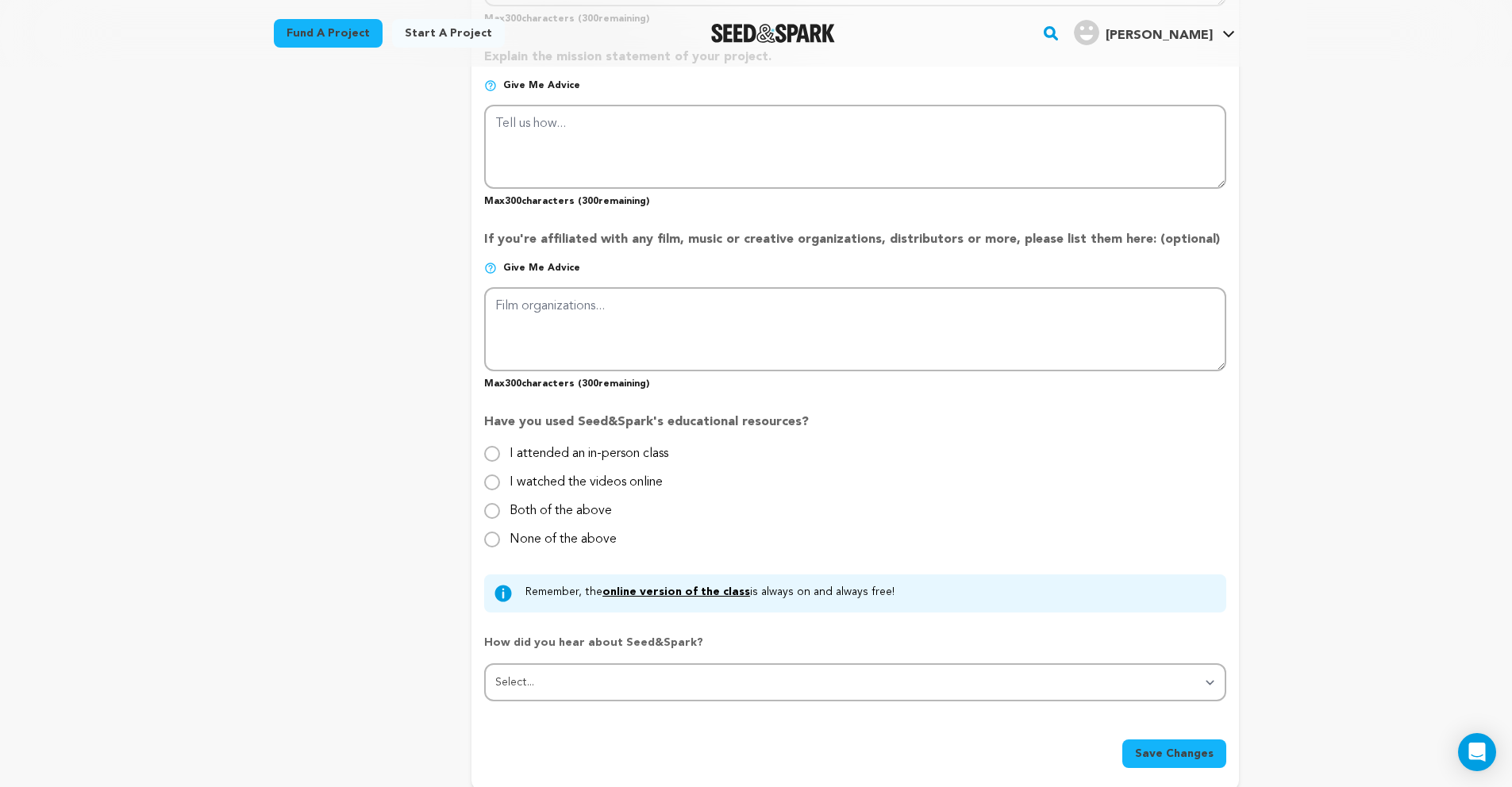
scroll to position [1241, 0]
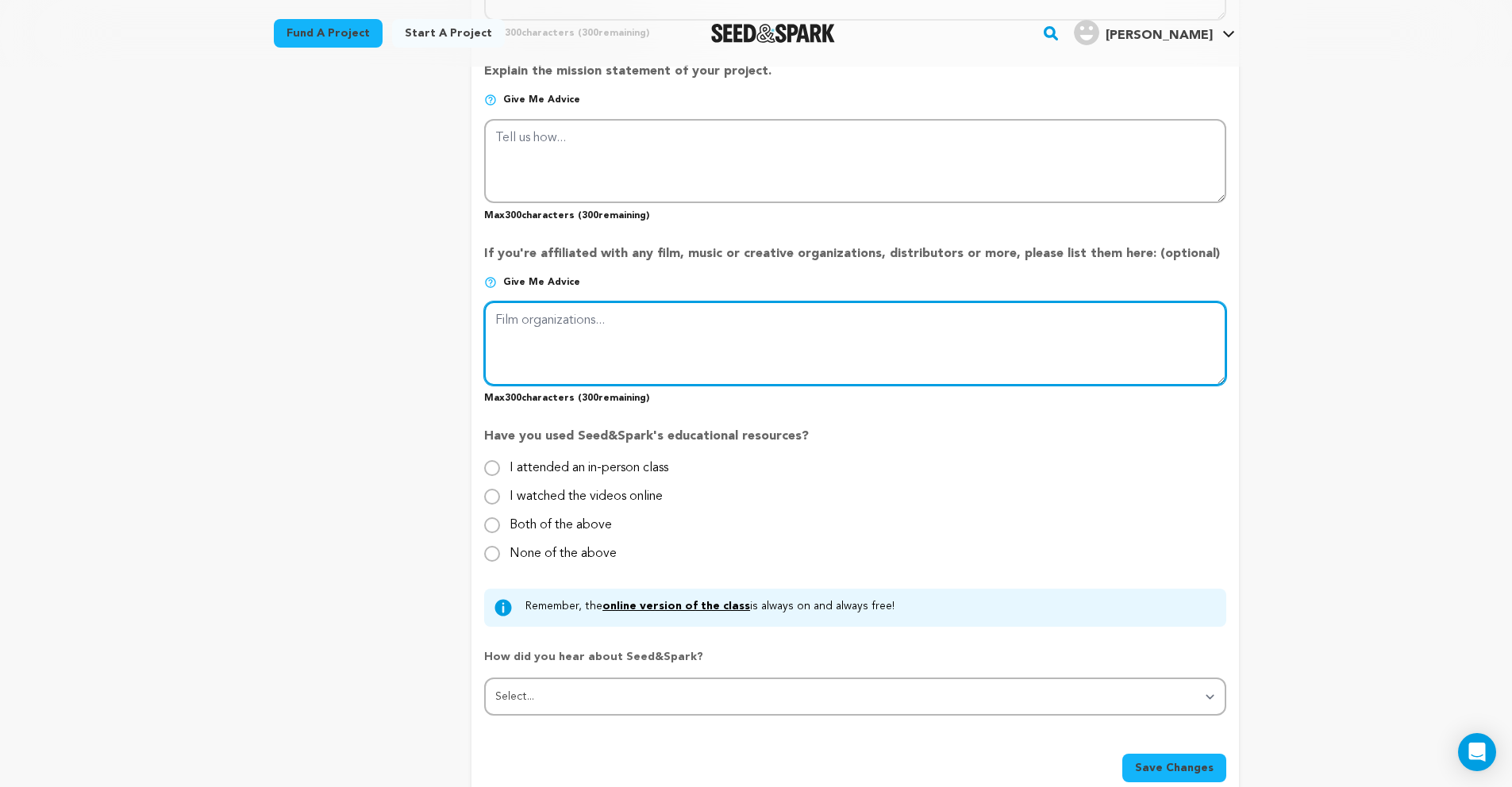
click at [545, 326] on textarea at bounding box center [855, 344] width 741 height 84
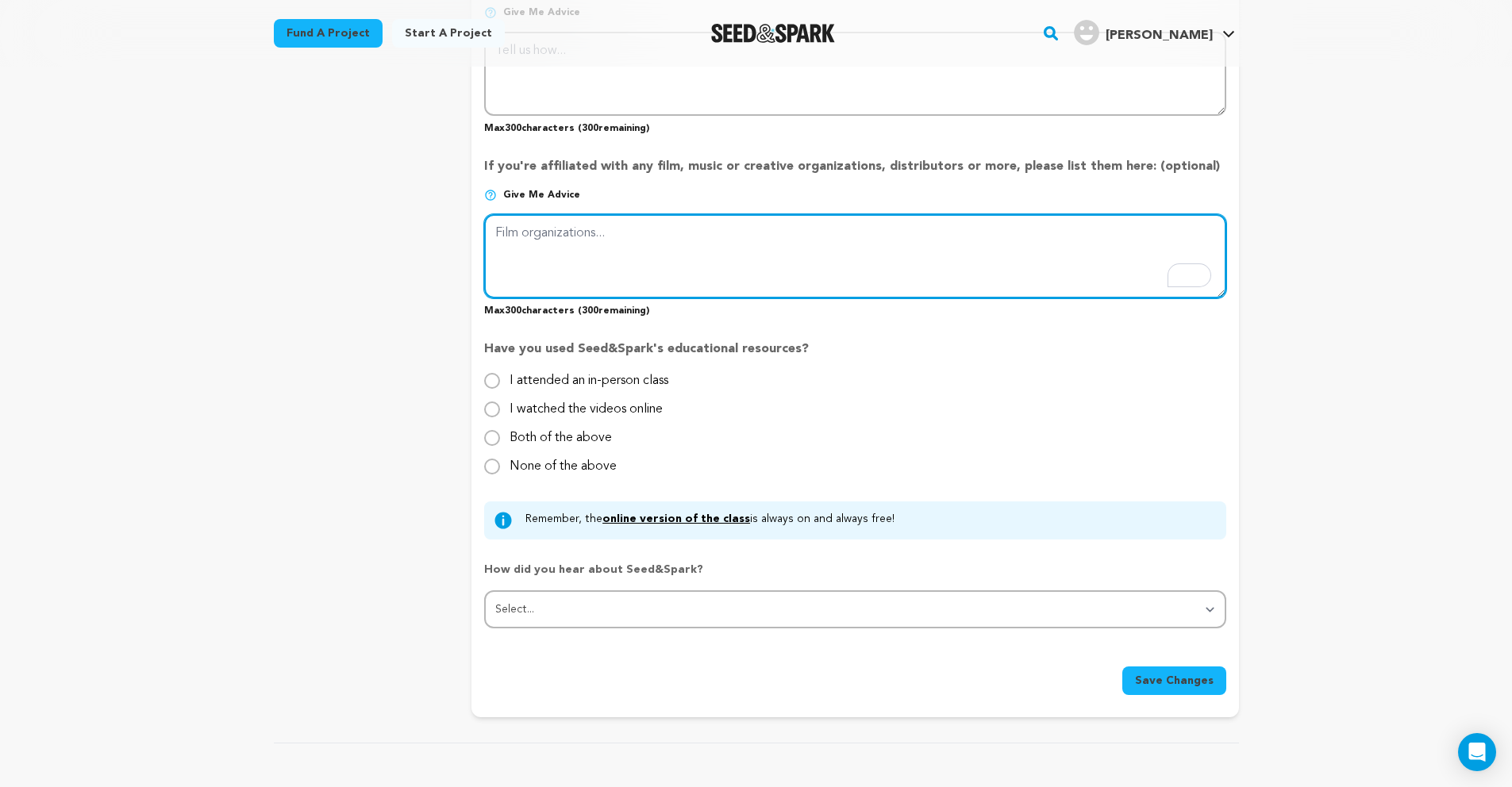
scroll to position [1336, 0]
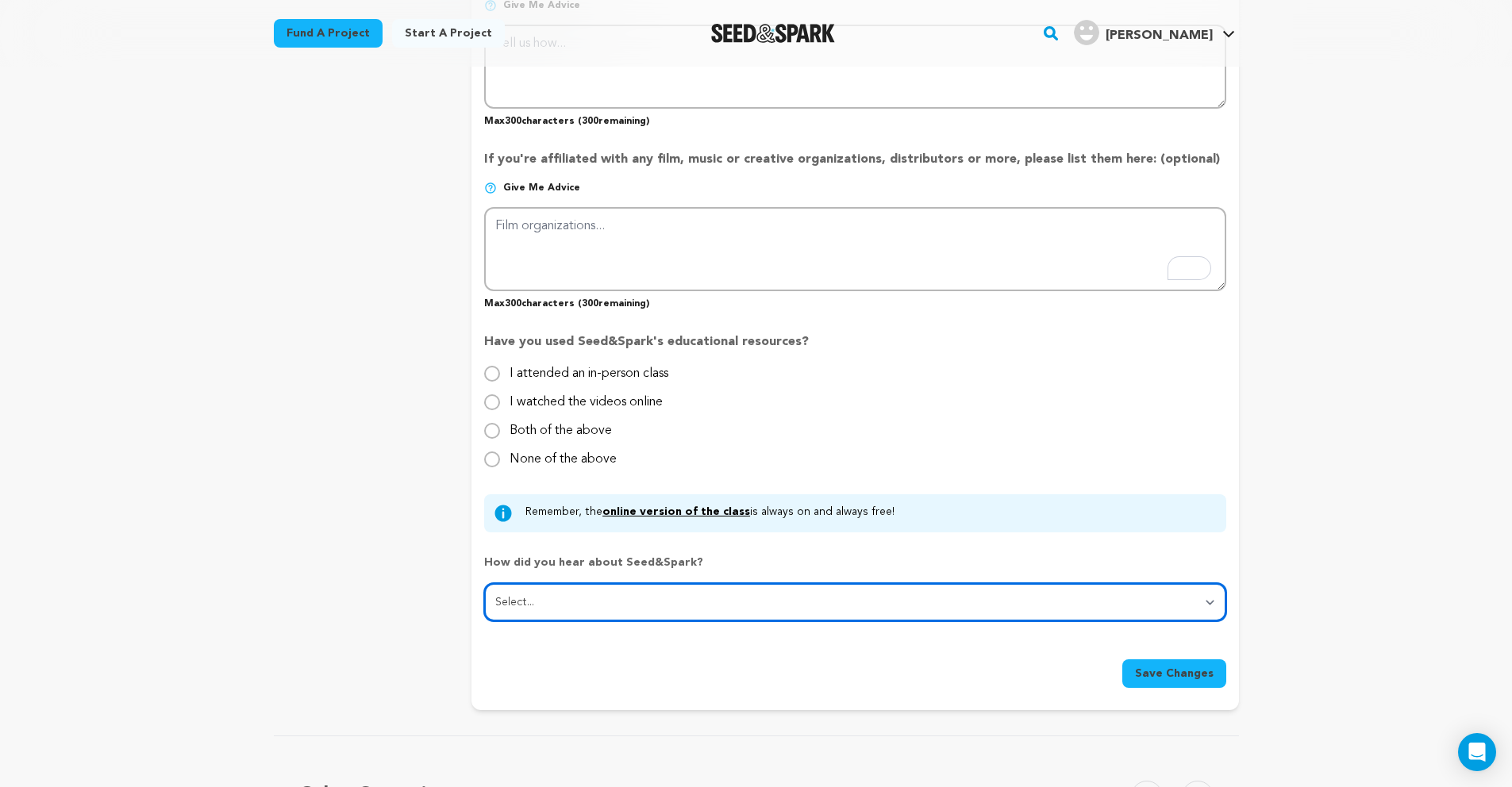
click at [510, 597] on select "Select... From a friend Social media Film festival or film organization Took an…" at bounding box center [855, 602] width 741 height 38
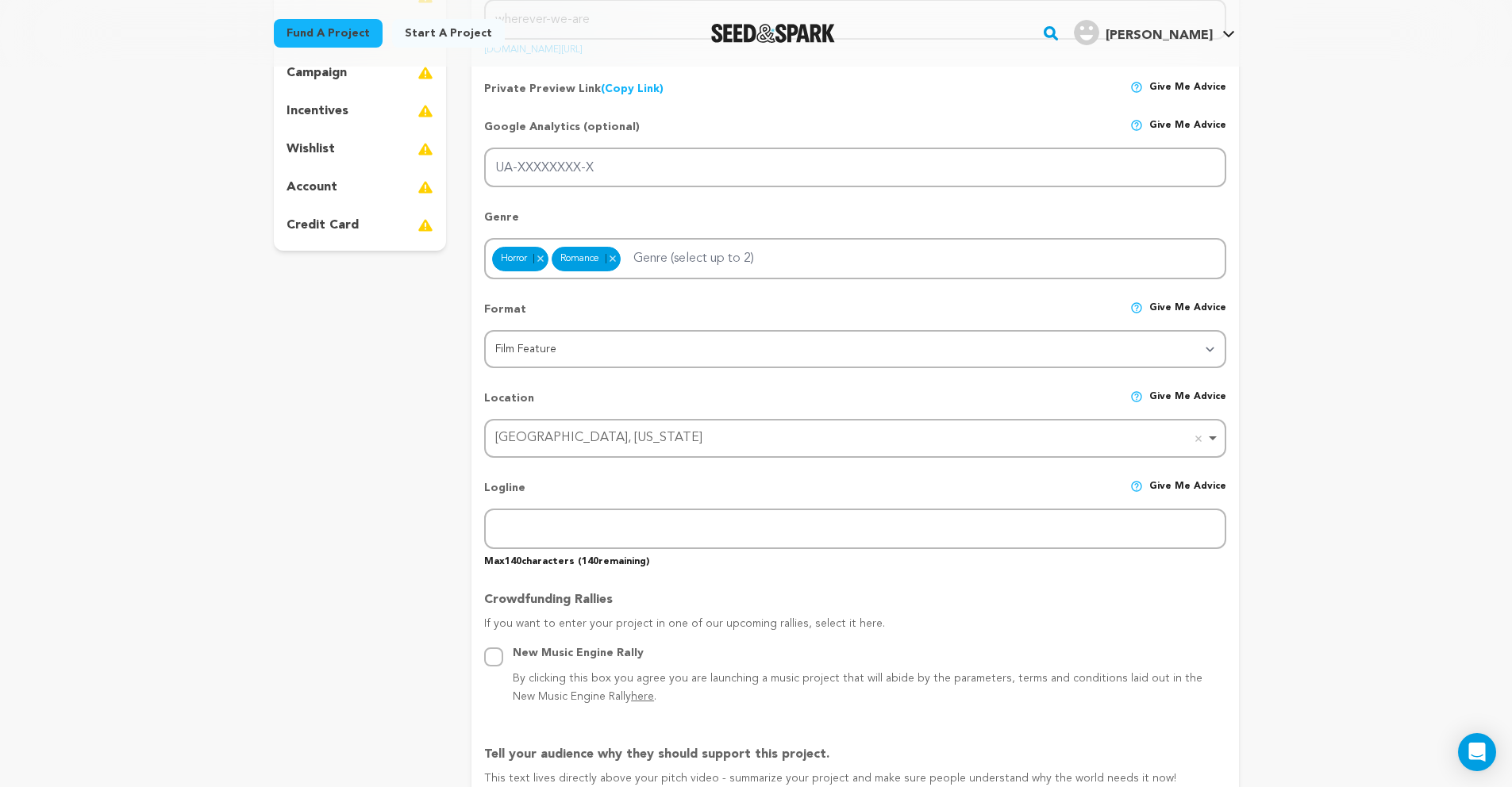
scroll to position [445, 0]
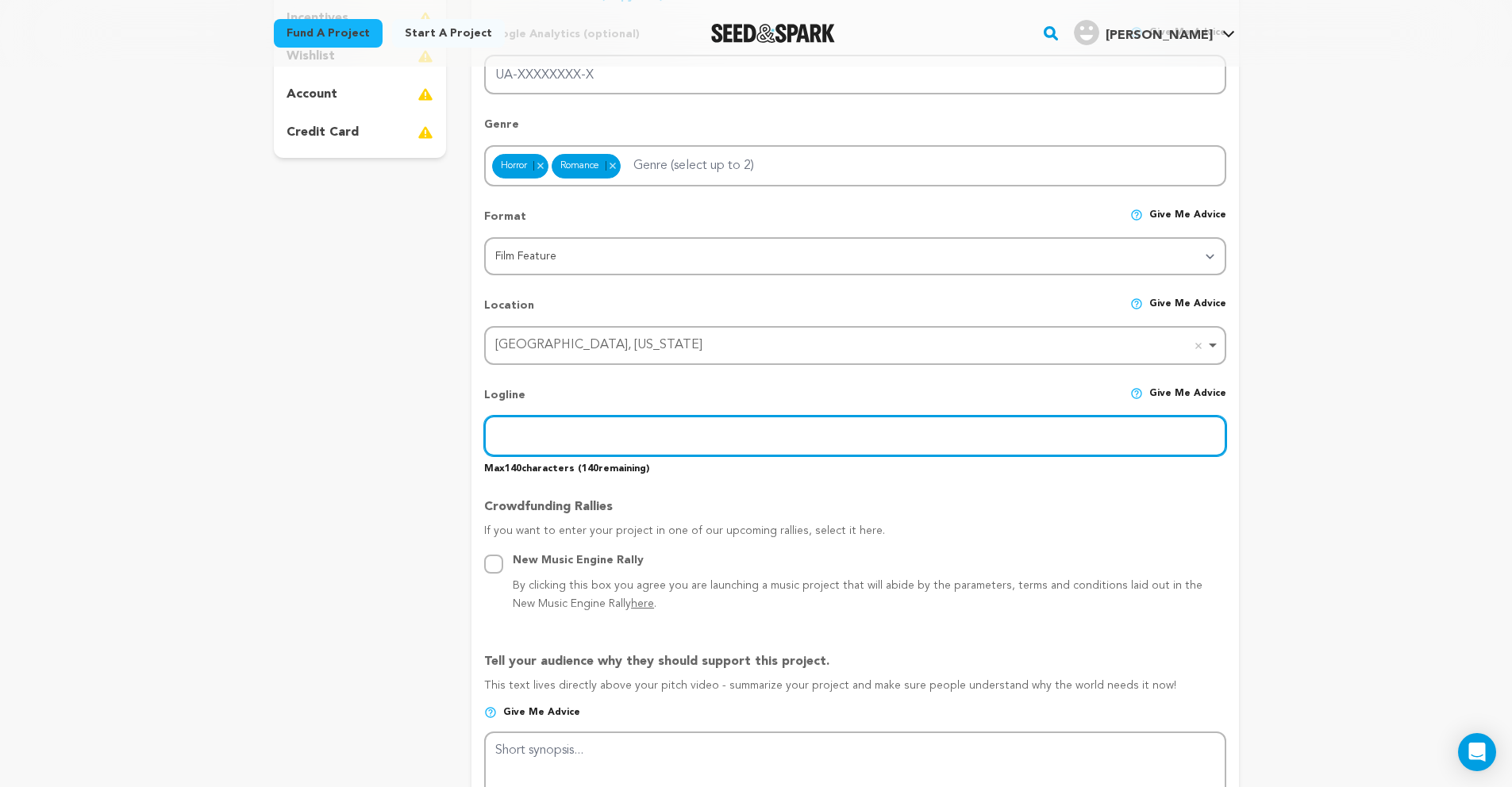
click at [571, 443] on input "text" at bounding box center [855, 436] width 741 height 40
paste input "In suburban [US_STATE], a paranormal podcaster and his witchy wife unleash a si…"
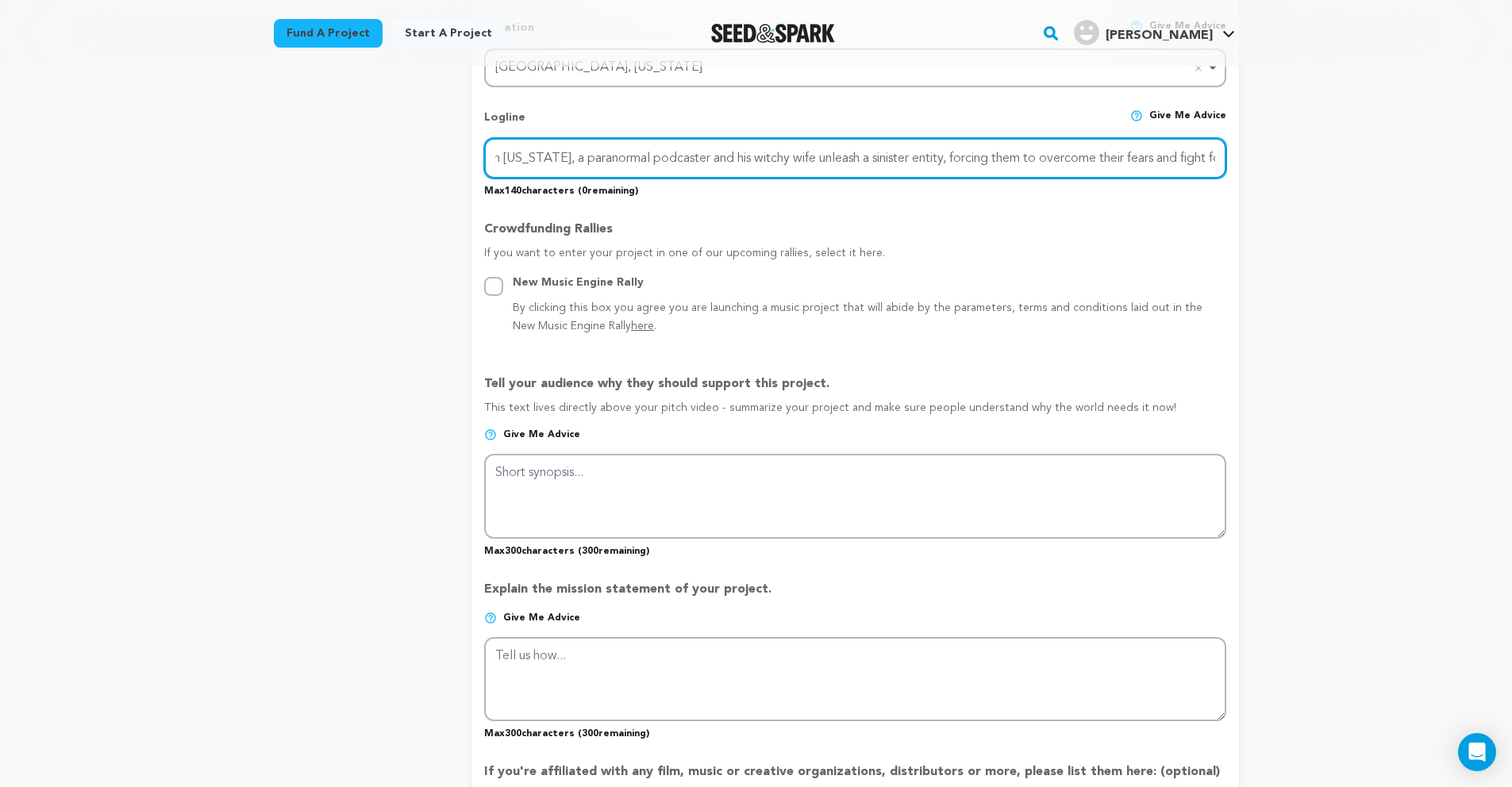
scroll to position [725, 0]
type input "In suburban [US_STATE], a paranormal podcaster and his witchy wife unleash a si…"
